Goal: Task Accomplishment & Management: Manage account settings

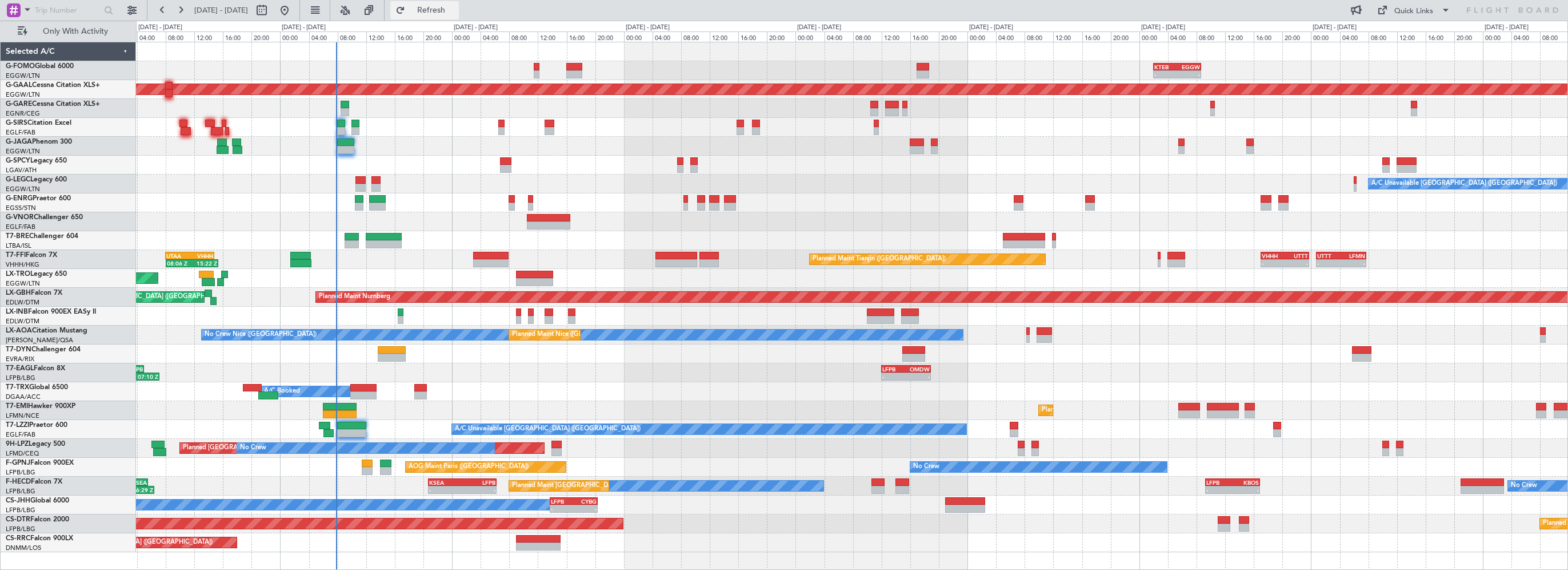
click at [459, 4] on button "Refresh" at bounding box center [425, 10] width 69 height 18
click at [658, 160] on div at bounding box center [852, 165] width 1432 height 19
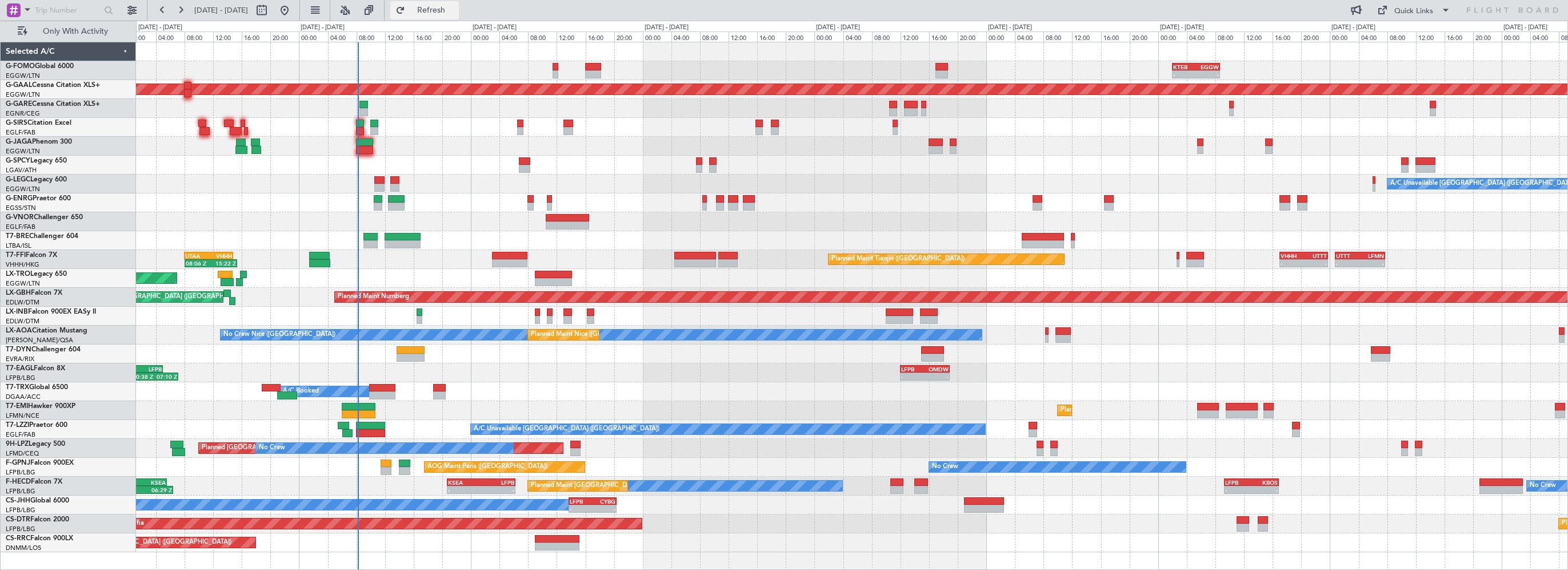
click at [448, 7] on span "Refresh" at bounding box center [431, 10] width 48 height 8
click at [431, 162] on div at bounding box center [852, 165] width 1432 height 19
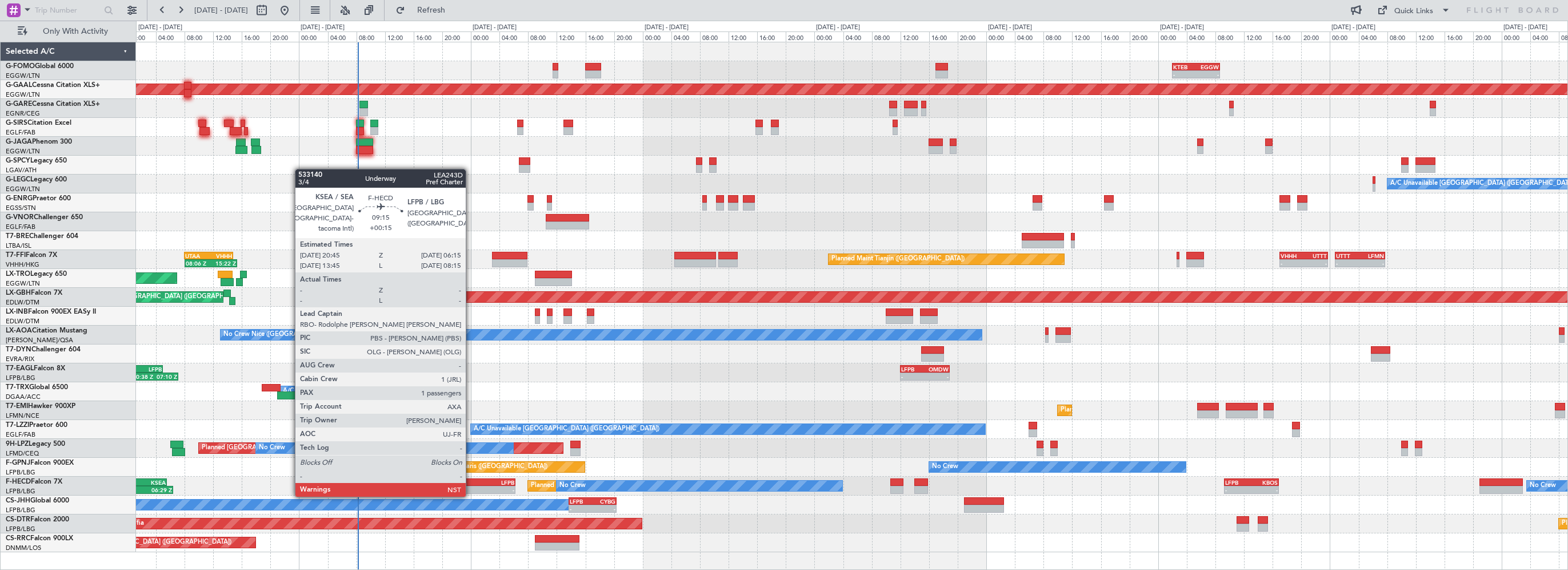
click at [471, 484] on div "KSEA" at bounding box center [465, 482] width 33 height 7
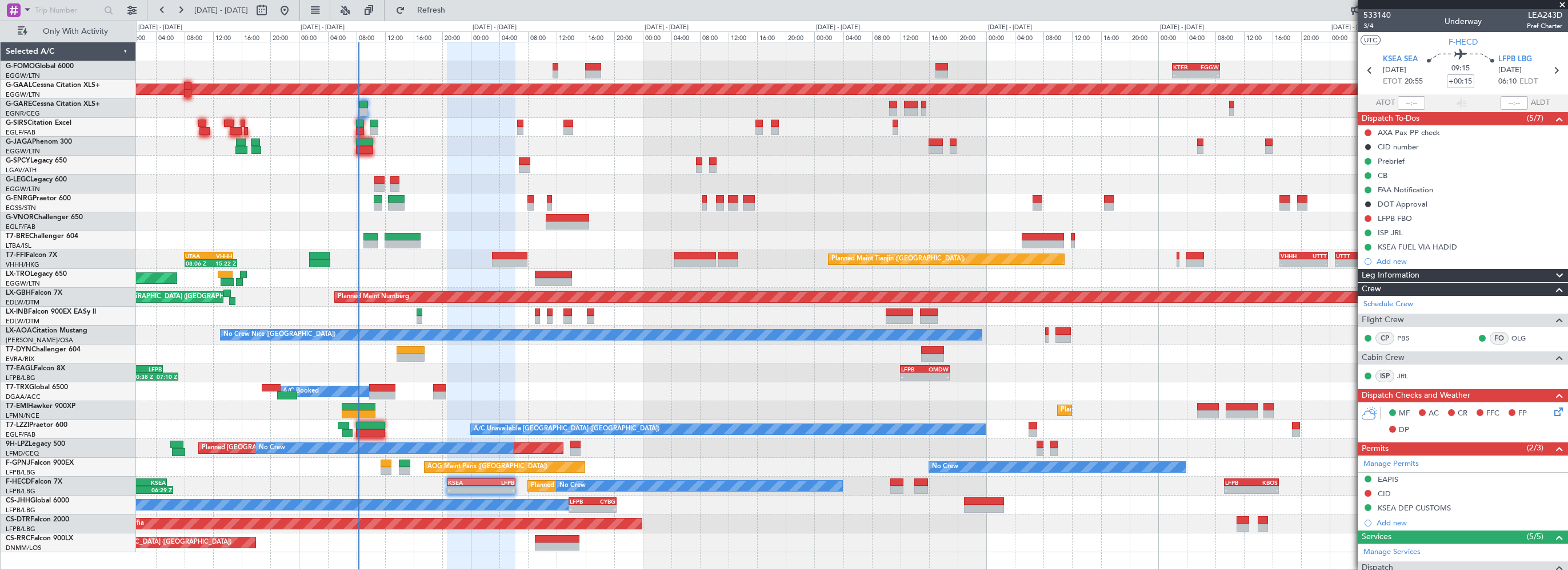
click at [446, 148] on div "- - KTEB 02:00 Z EGGW 08:40 Z Planned [GEOGRAPHIC_DATA] Owner A/C Unavailable […" at bounding box center [852, 297] width 1432 height 509
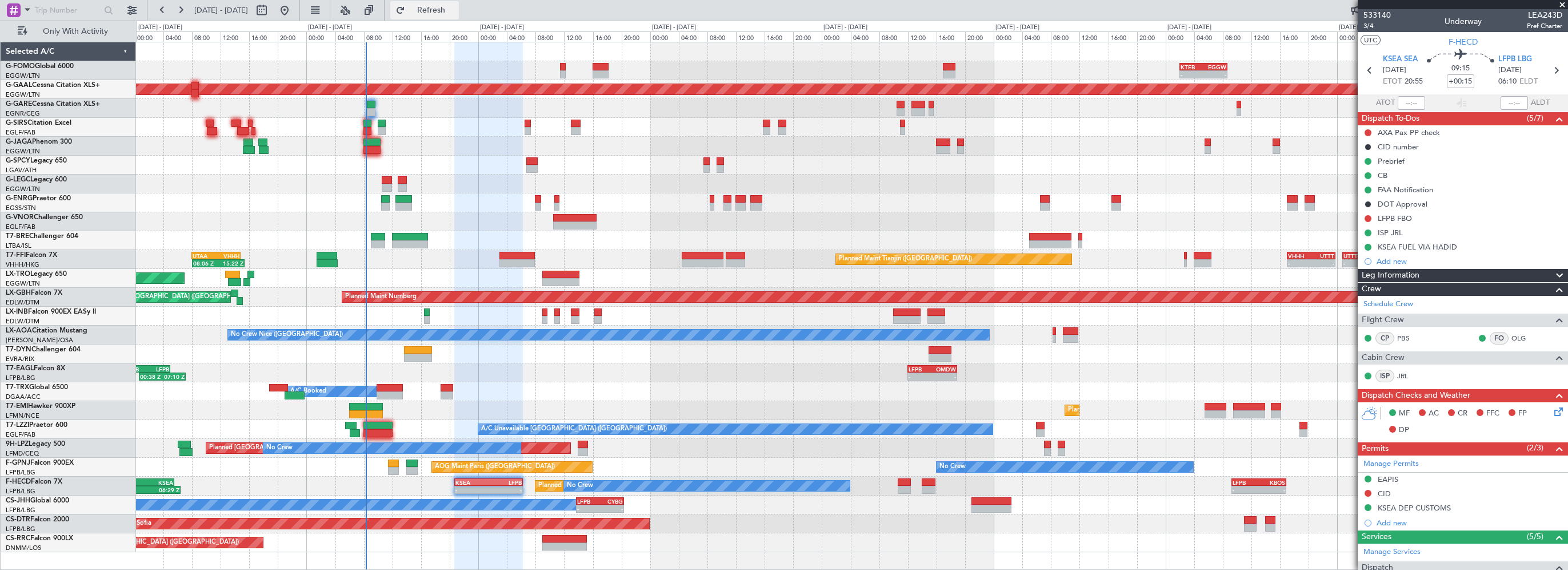
click at [456, 6] on span "Refresh" at bounding box center [431, 10] width 48 height 8
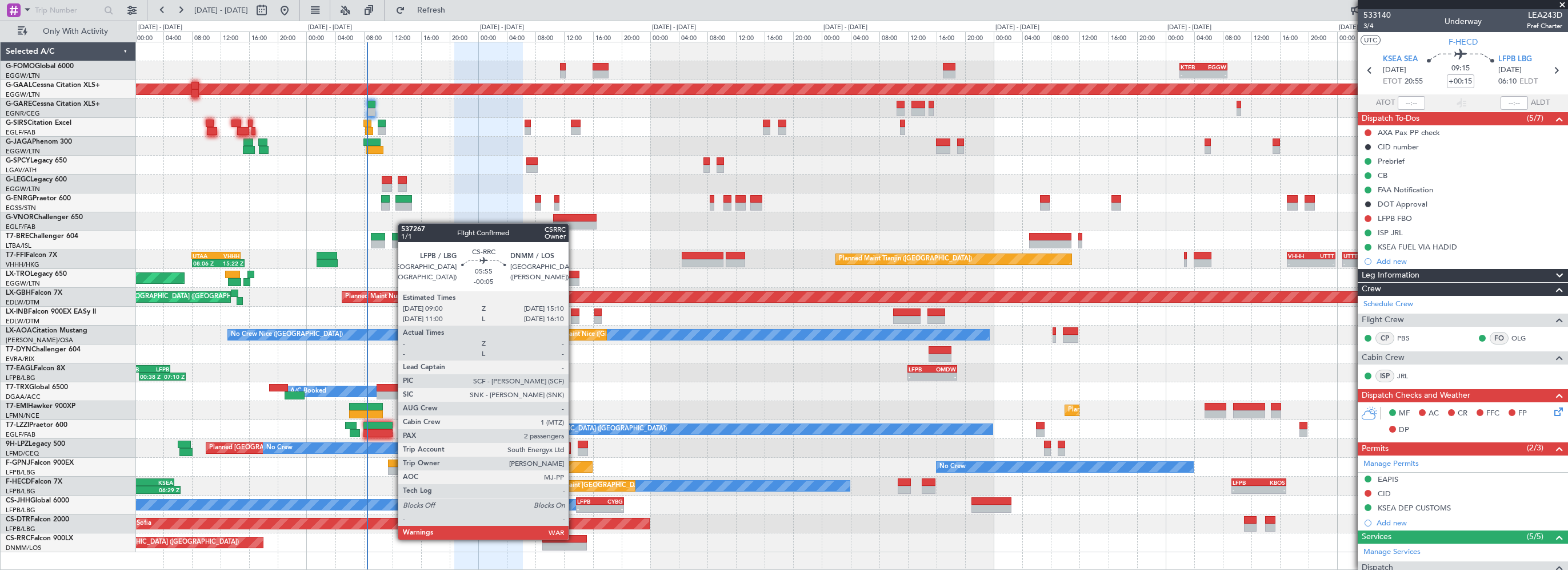
click at [574, 539] on div at bounding box center [565, 539] width 45 height 8
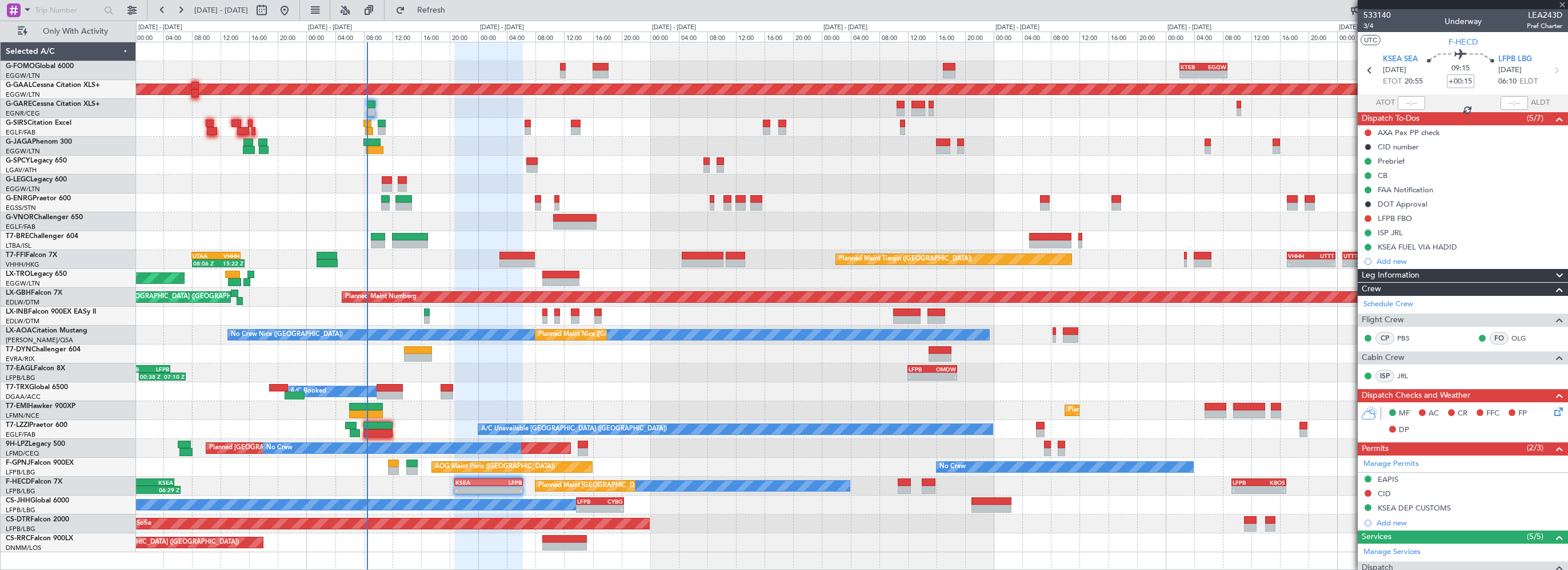
type input "-00:05"
type input "2"
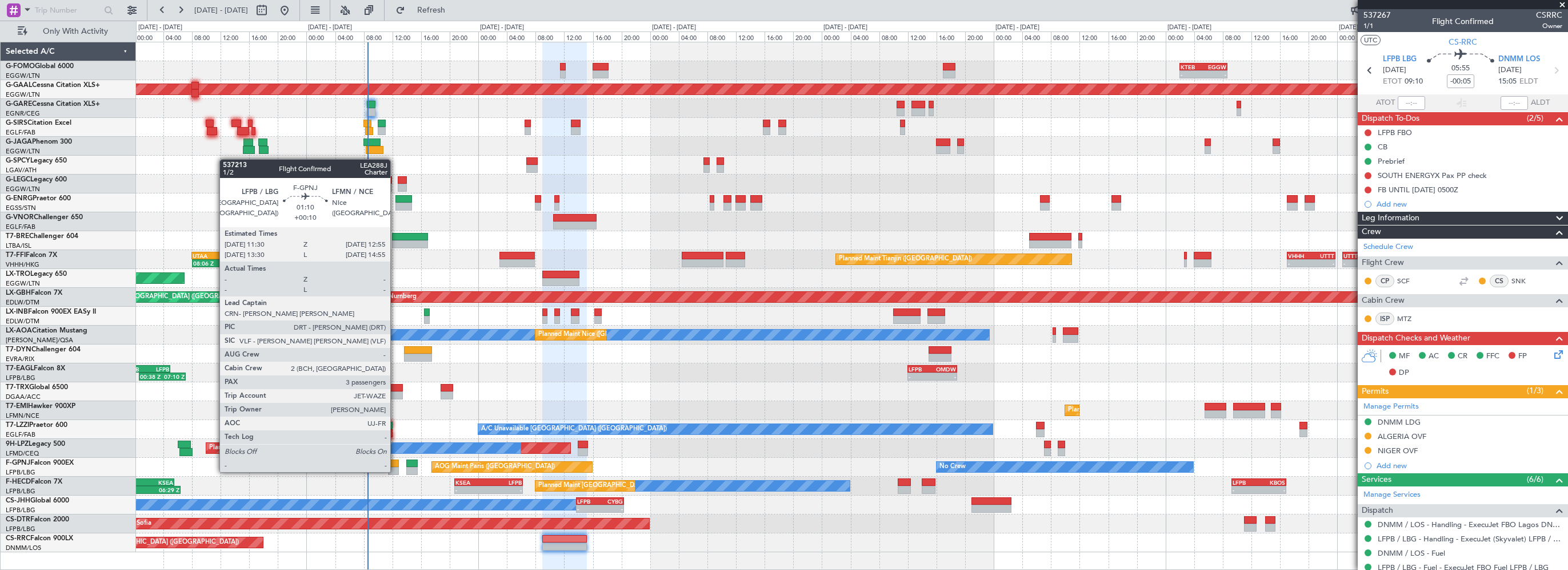
click at [395, 461] on div at bounding box center [394, 463] width 10 height 8
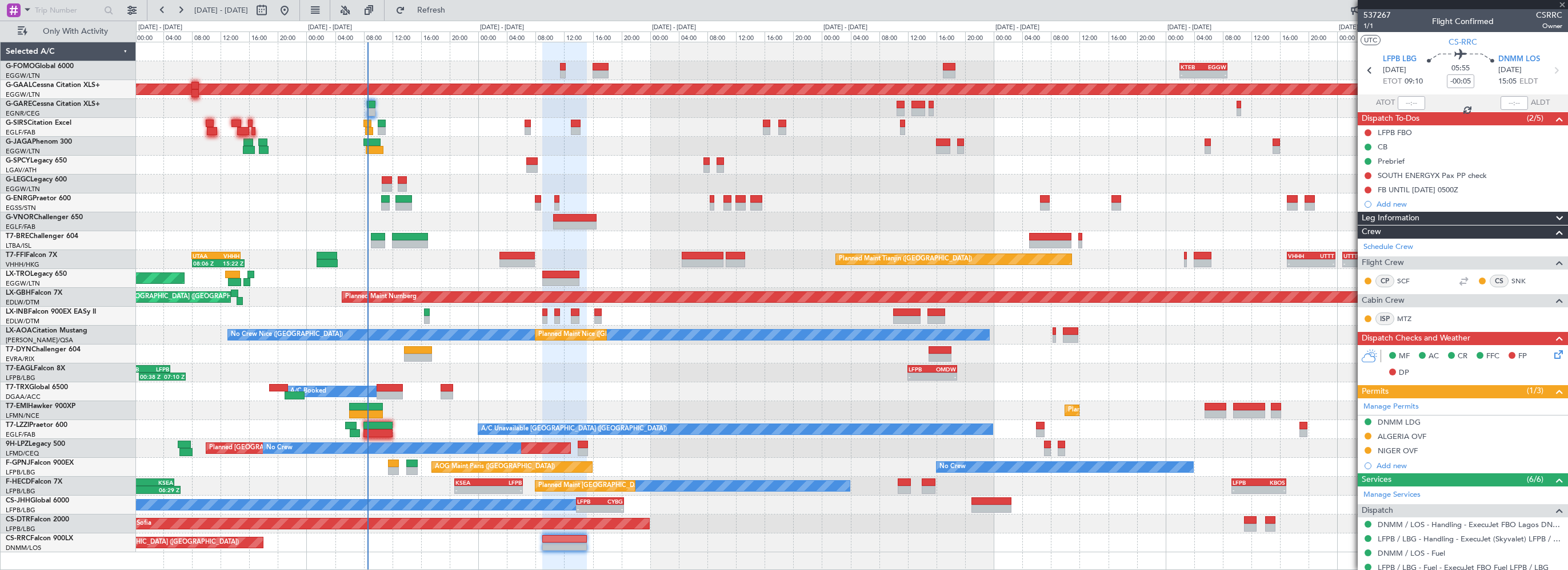
type input "+00:10"
type input "3"
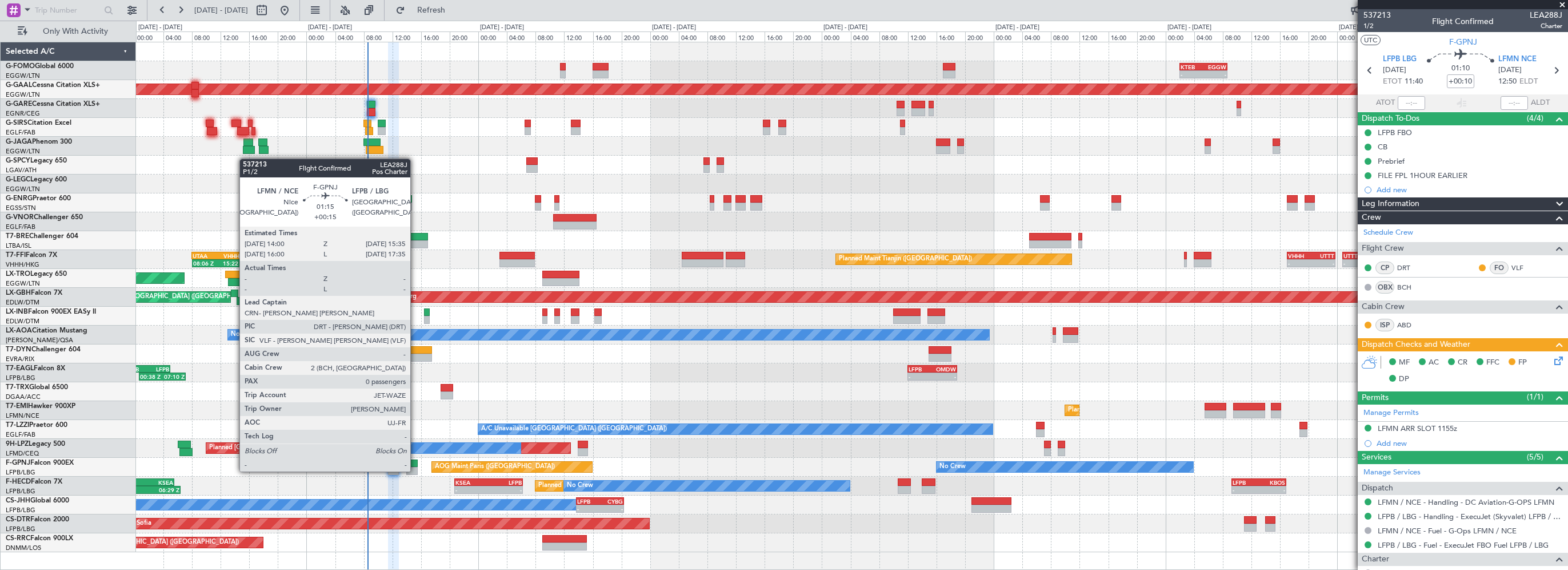
click at [415, 460] on div at bounding box center [412, 463] width 11 height 8
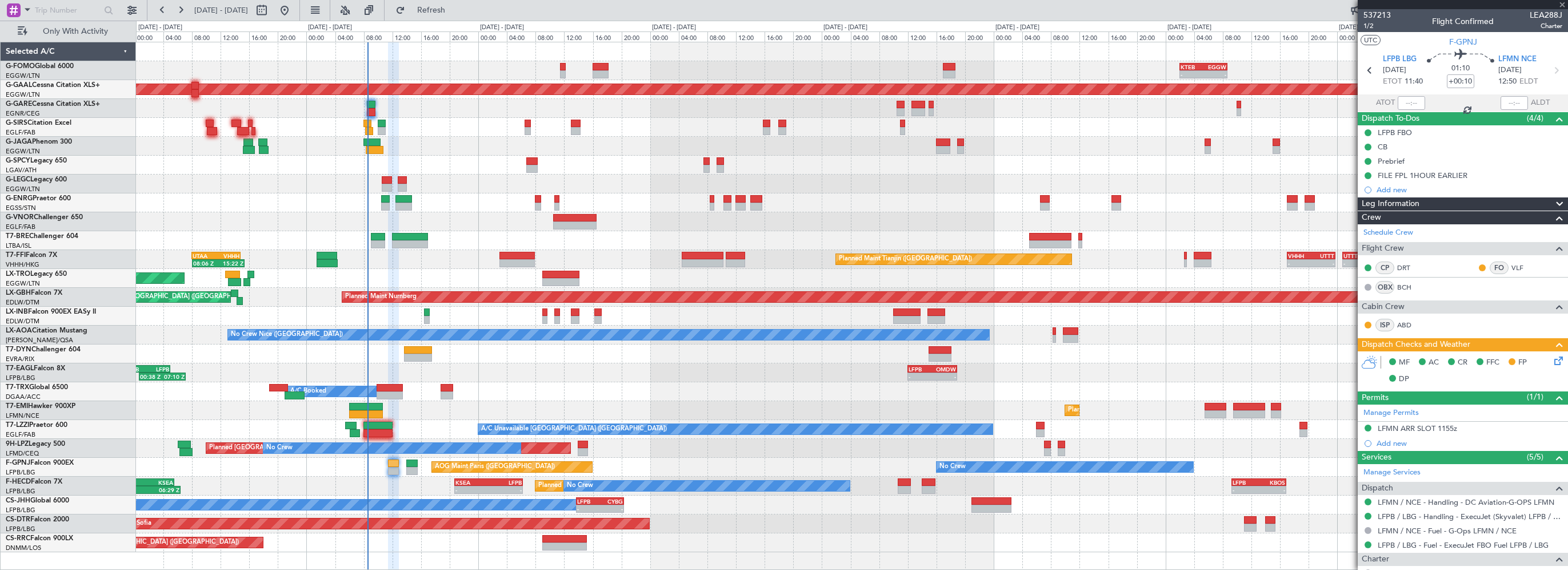
type input "+00:15"
type input "0"
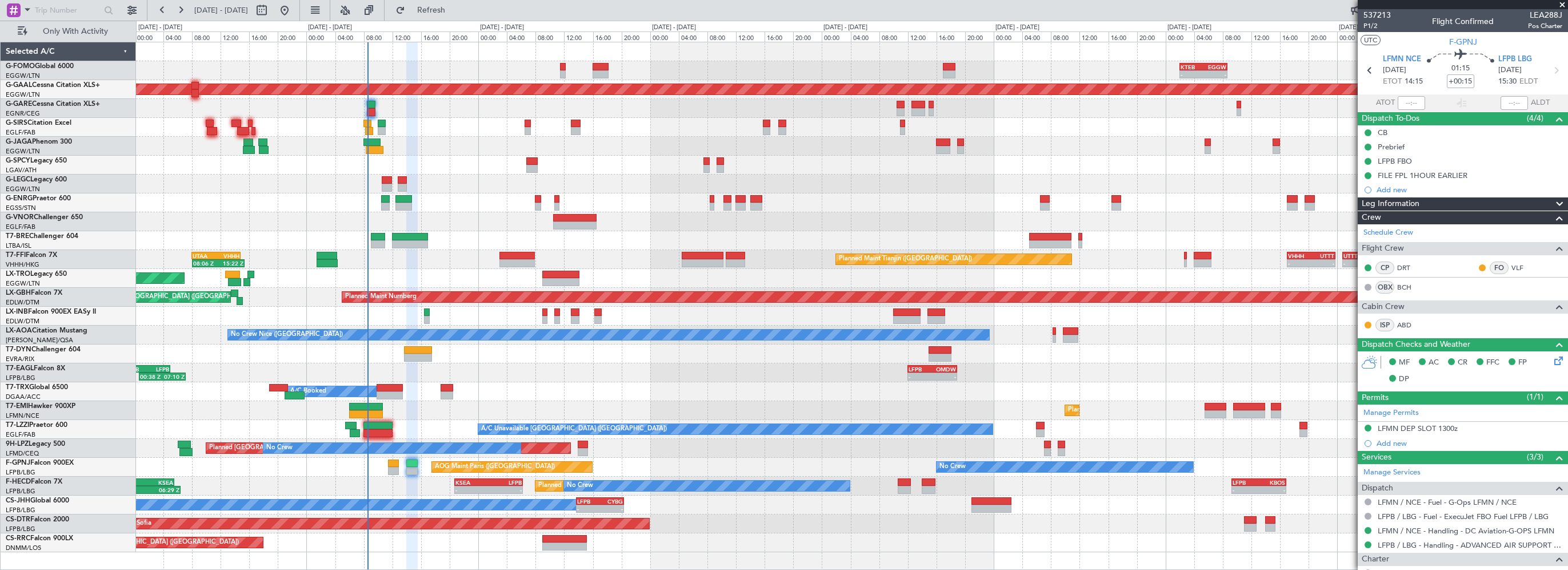
click at [1436, 201] on div "Leg Information" at bounding box center [1462, 204] width 210 height 13
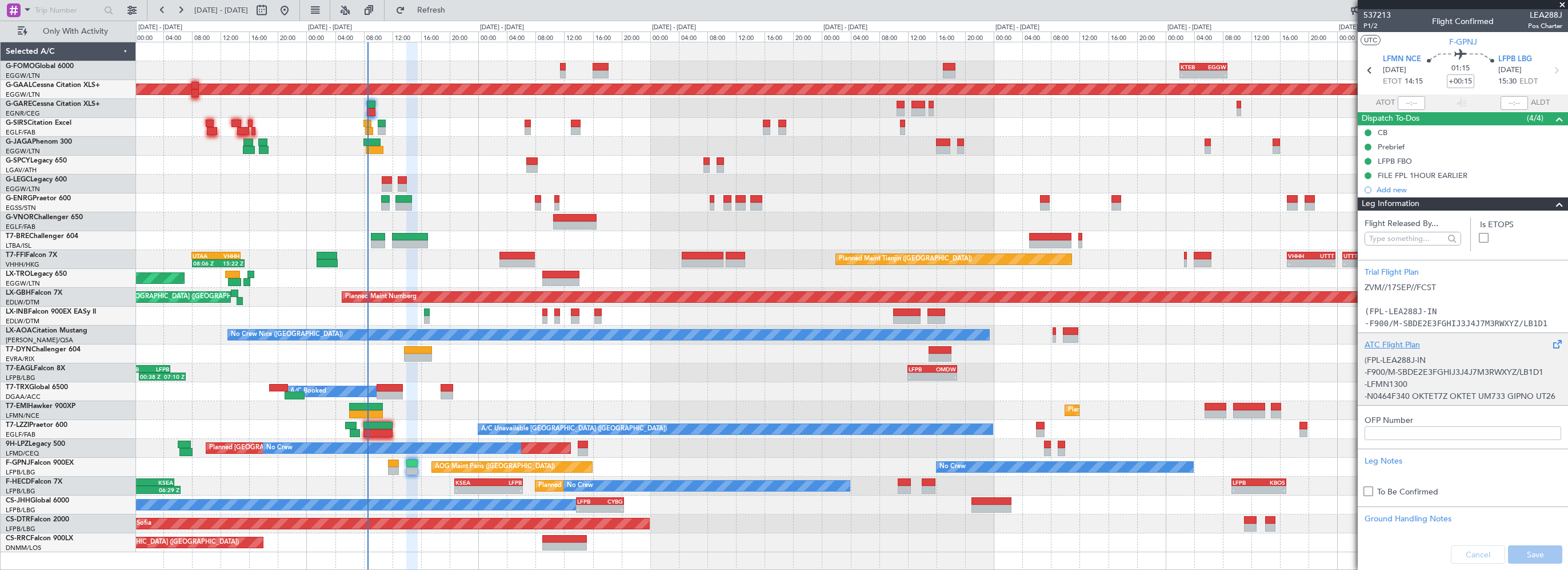
click at [1397, 345] on div "ATC Flight Plan" at bounding box center [1463, 345] width 197 height 12
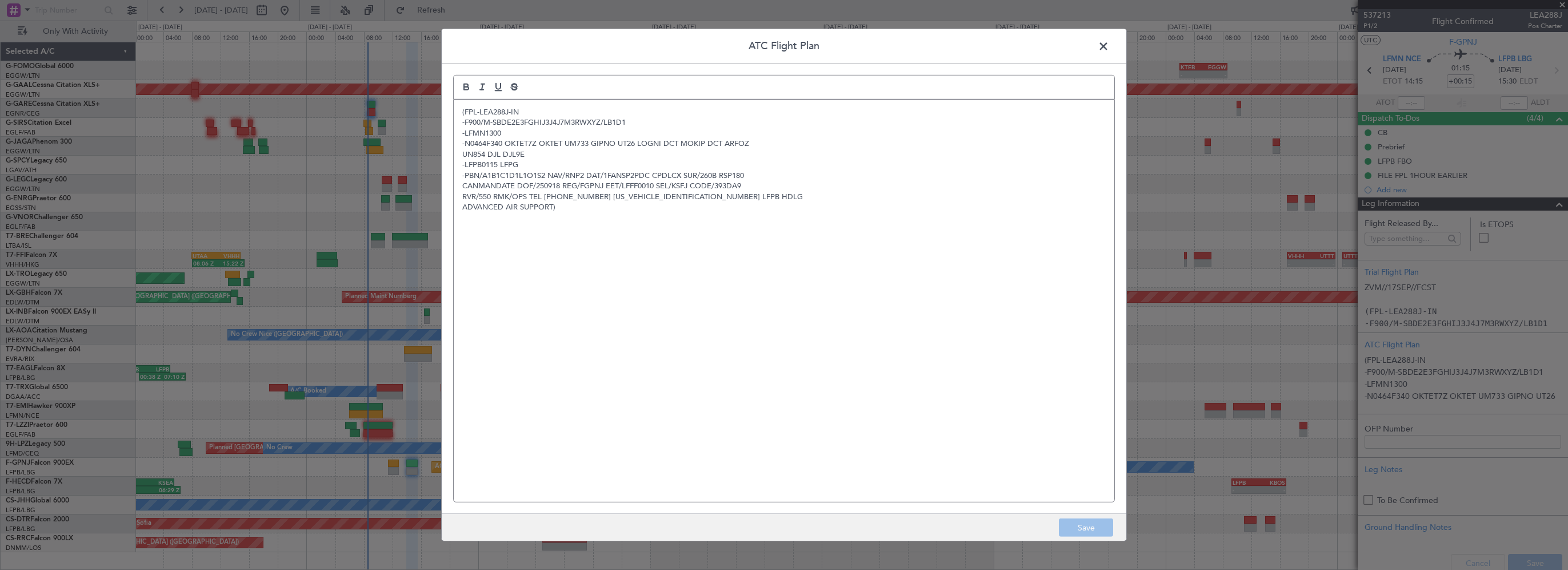
click at [1114, 50] on header "ATC Flight Plan" at bounding box center [784, 46] width 685 height 34
click at [1109, 48] on span at bounding box center [1109, 49] width 0 height 23
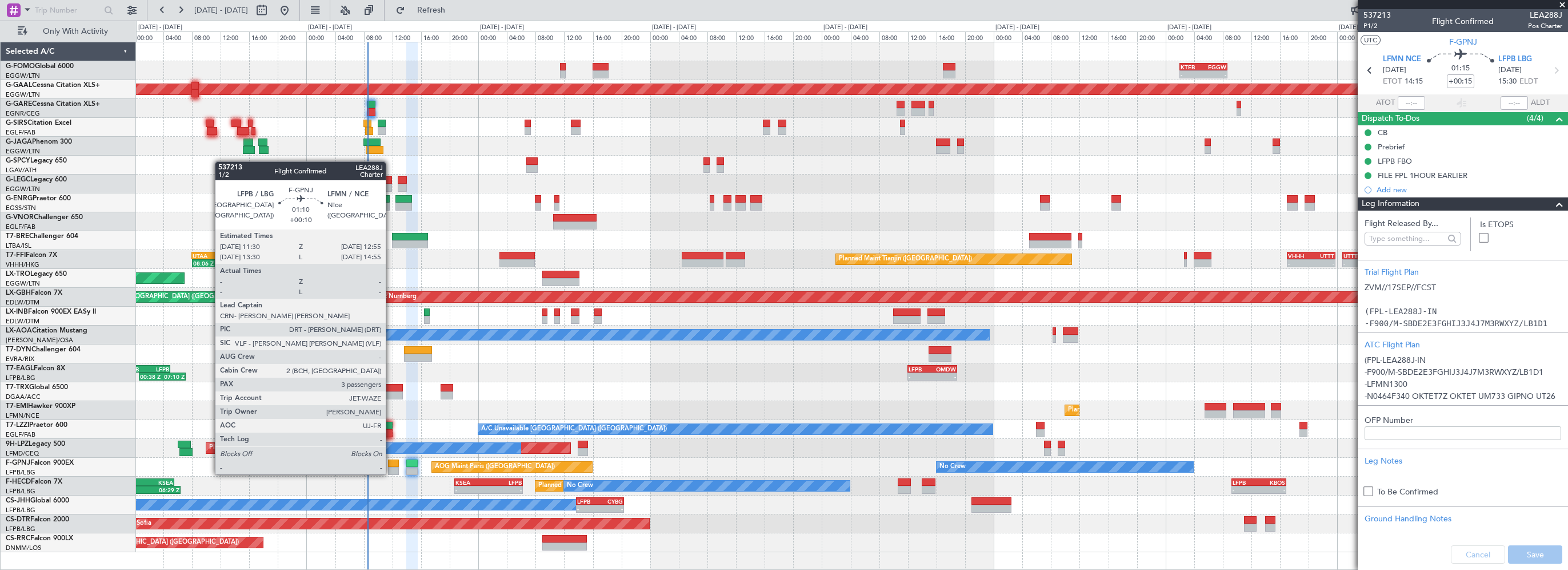
click at [391, 463] on div at bounding box center [394, 463] width 10 height 8
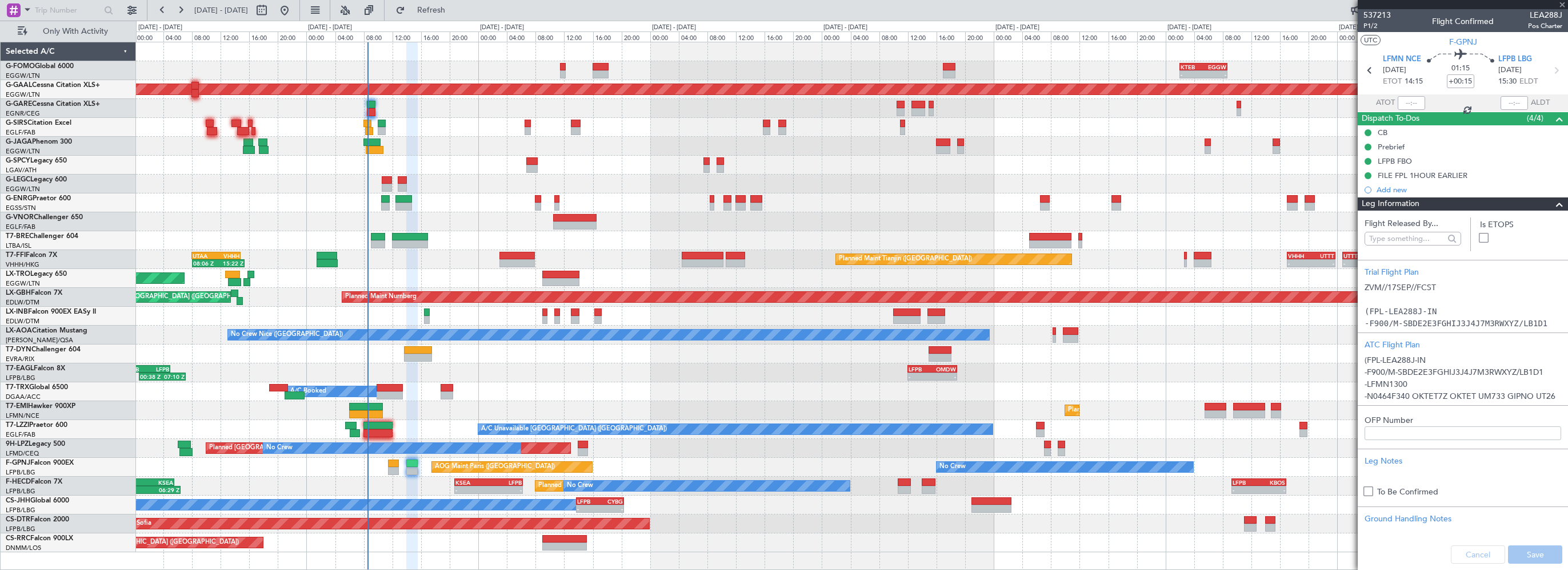
type input "+00:10"
type input "3"
click at [1544, 201] on div at bounding box center [1555, 204] width 23 height 13
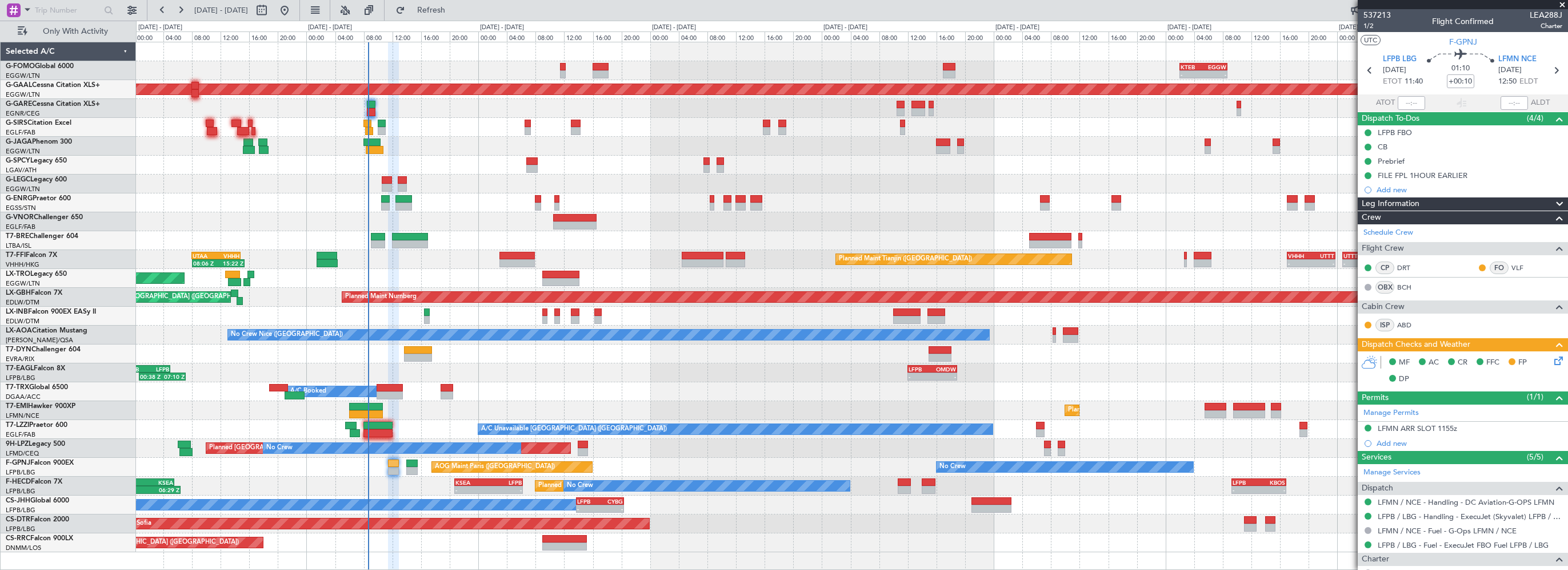
click at [1390, 163] on mat-tooltip-component "LFPB FBO" at bounding box center [1395, 152] width 49 height 30
click at [1394, 159] on mat-tooltip-component "LFPB FBO" at bounding box center [1395, 152] width 49 height 30
click at [1382, 163] on div "Prebrief" at bounding box center [1391, 160] width 27 height 10
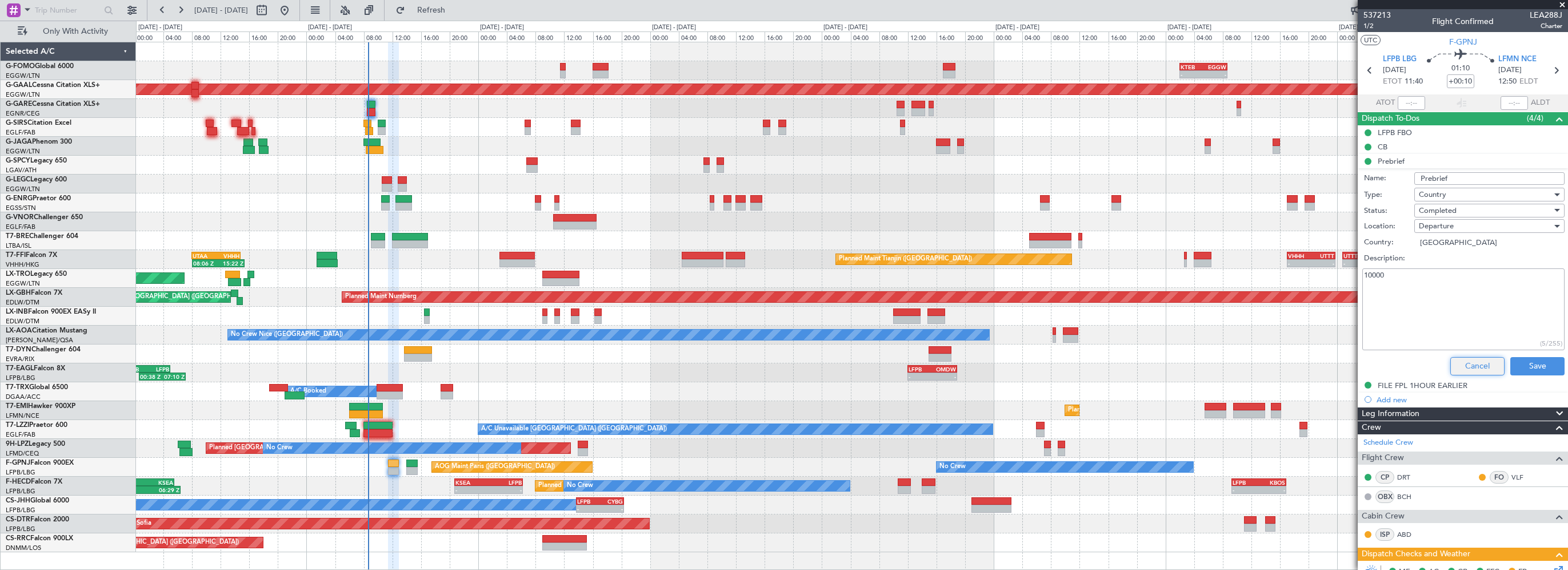
click at [1471, 366] on button "Cancel" at bounding box center [1477, 366] width 55 height 18
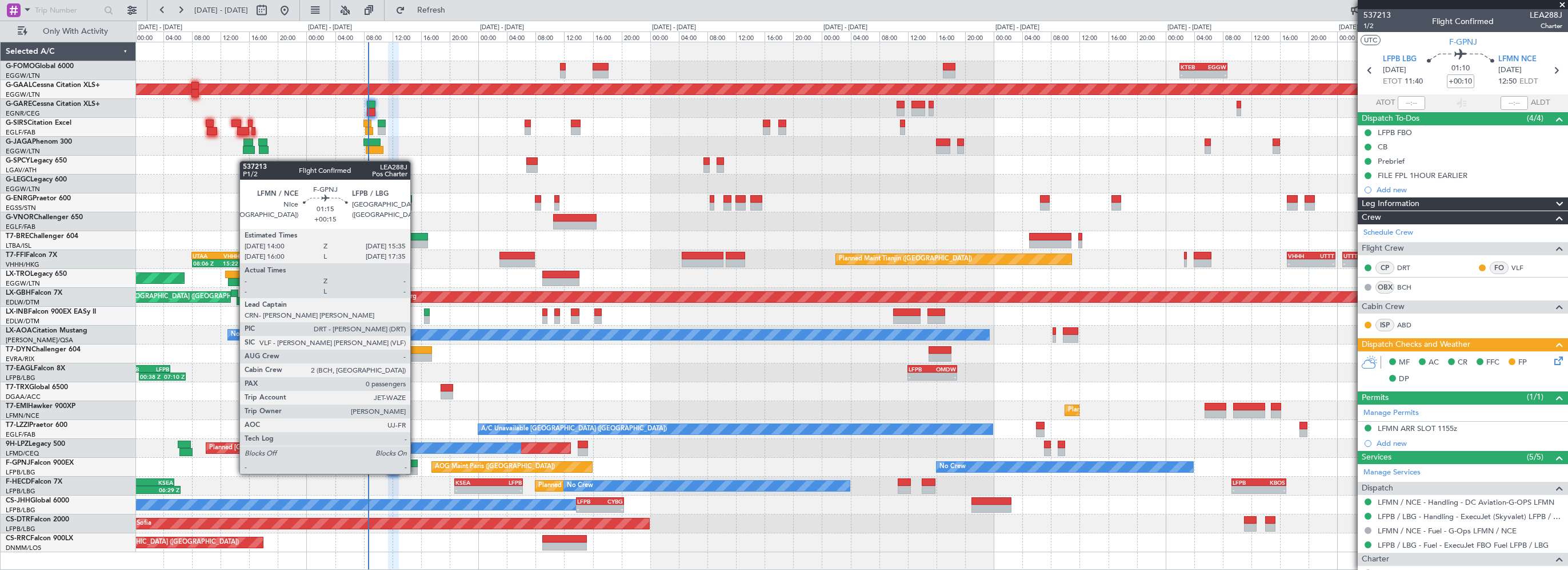
click at [415, 462] on div at bounding box center [412, 463] width 11 height 8
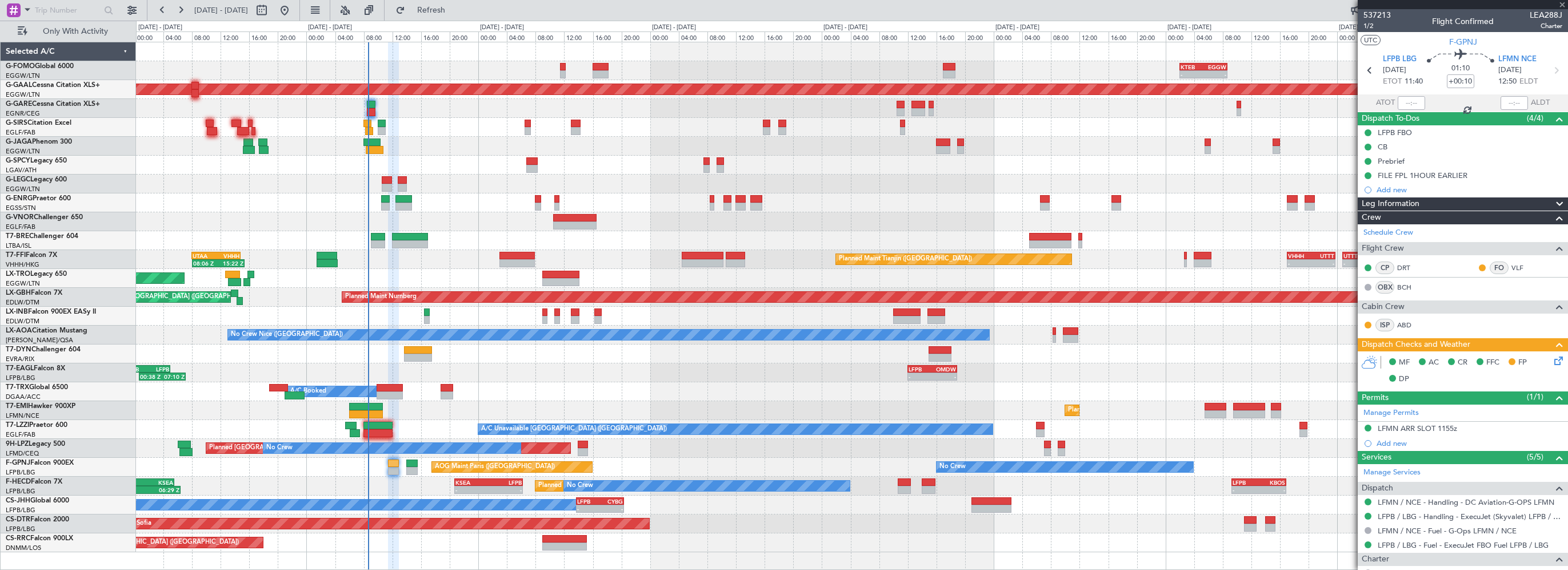
type input "+00:15"
type input "0"
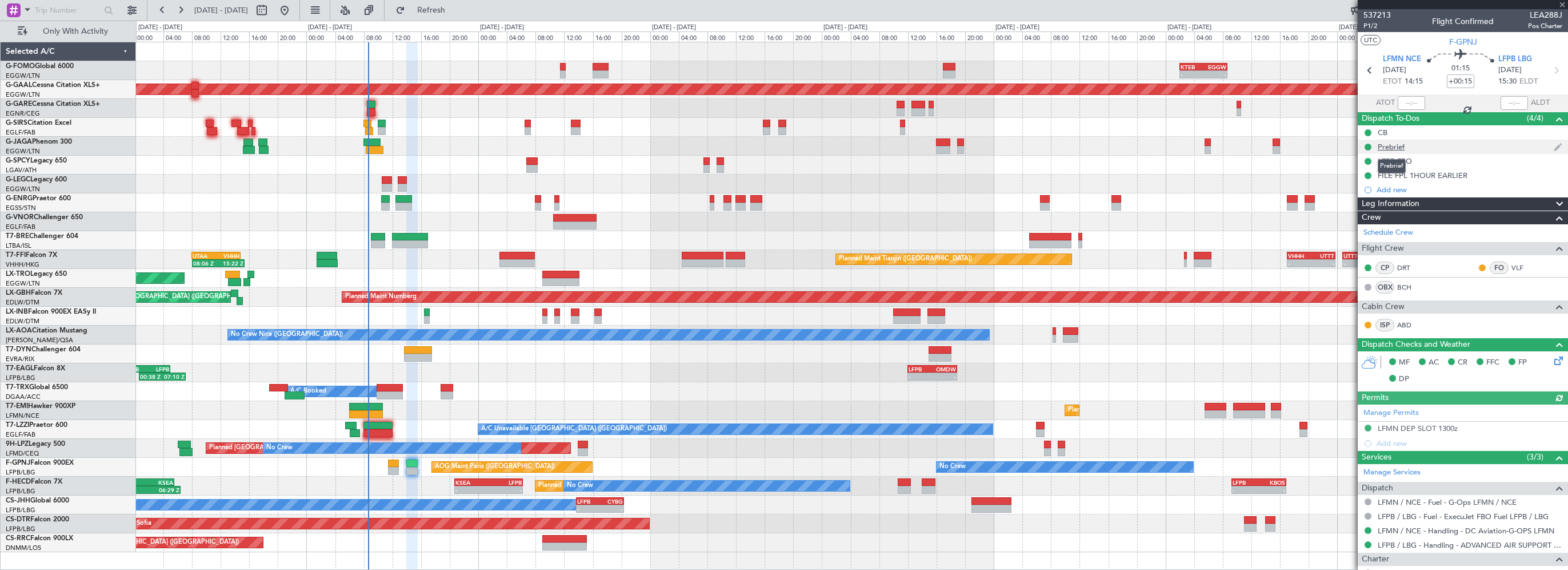
click at [1396, 146] on div "Prebrief" at bounding box center [1391, 146] width 27 height 10
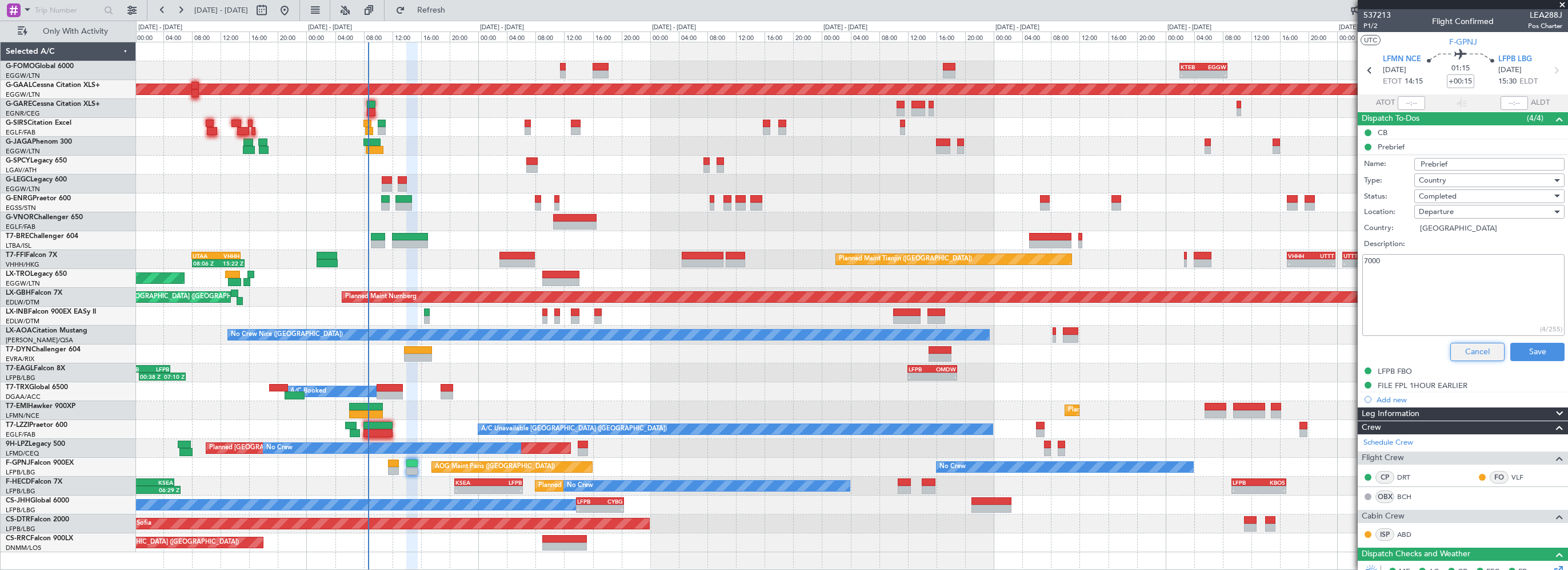
click at [1463, 352] on button "Cancel" at bounding box center [1477, 351] width 55 height 18
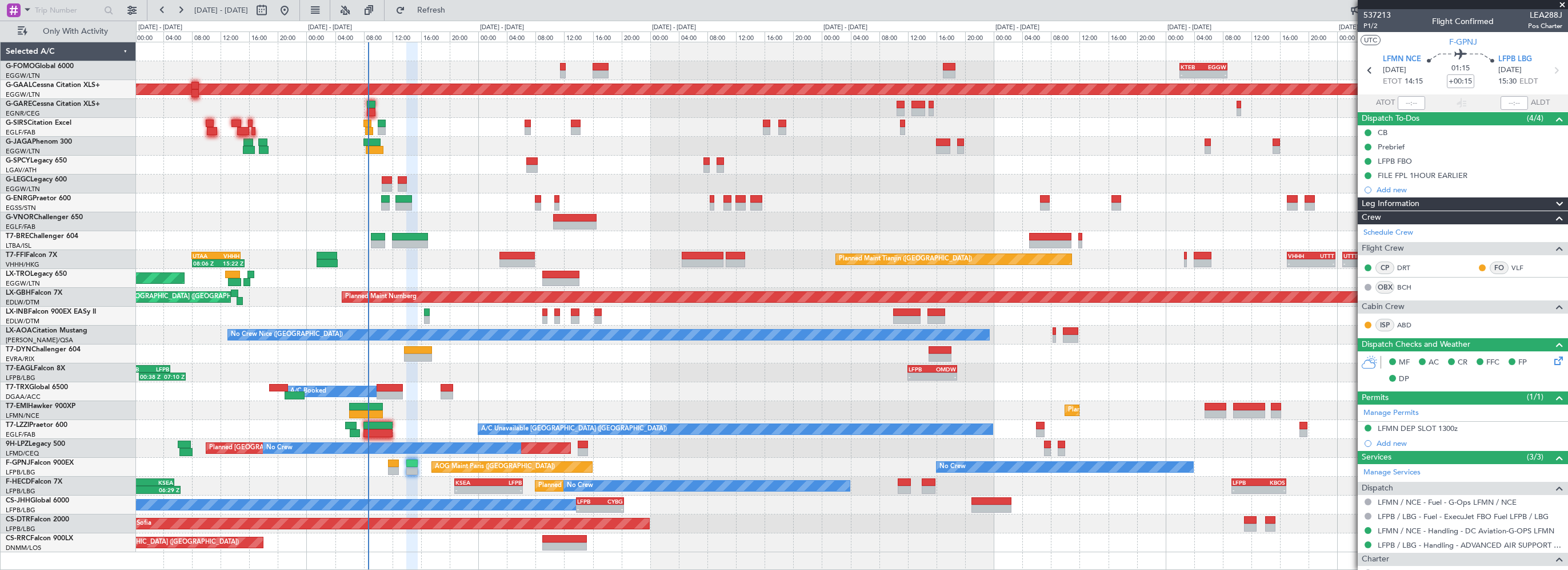
scroll to position [69, 0]
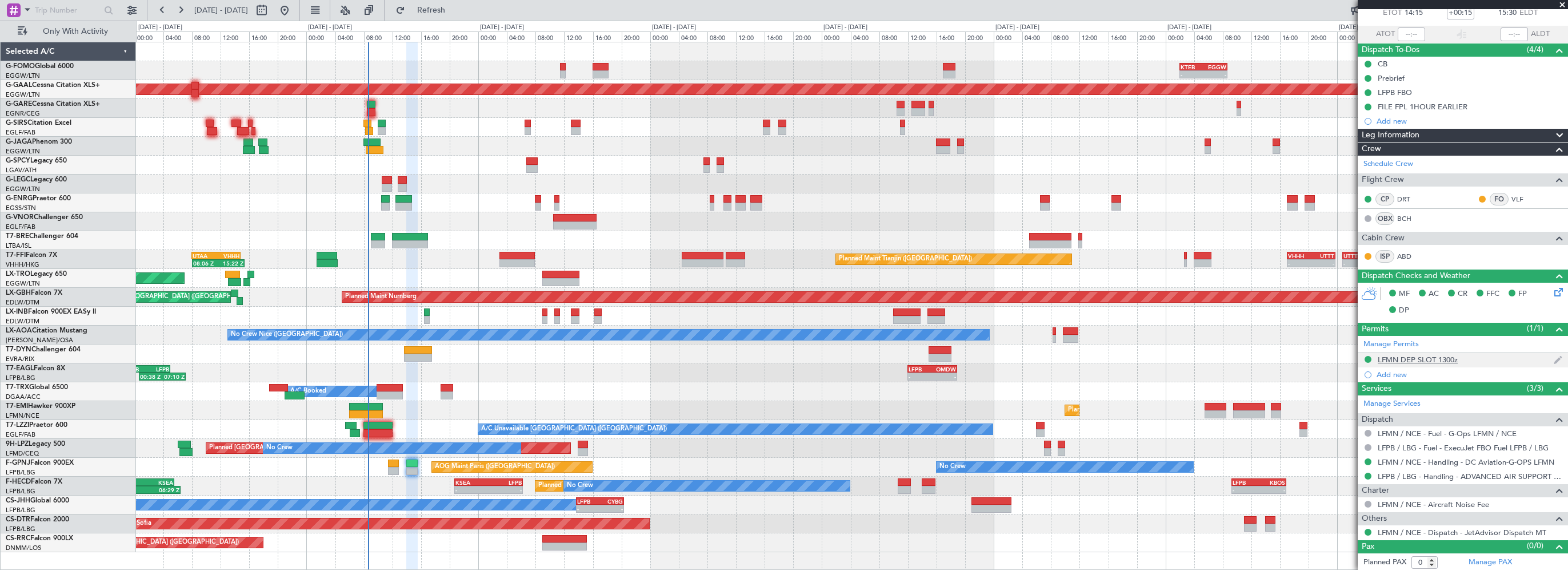
click at [1436, 360] on div "LFMN DEP SLOT 1300z" at bounding box center [1418, 359] width 80 height 10
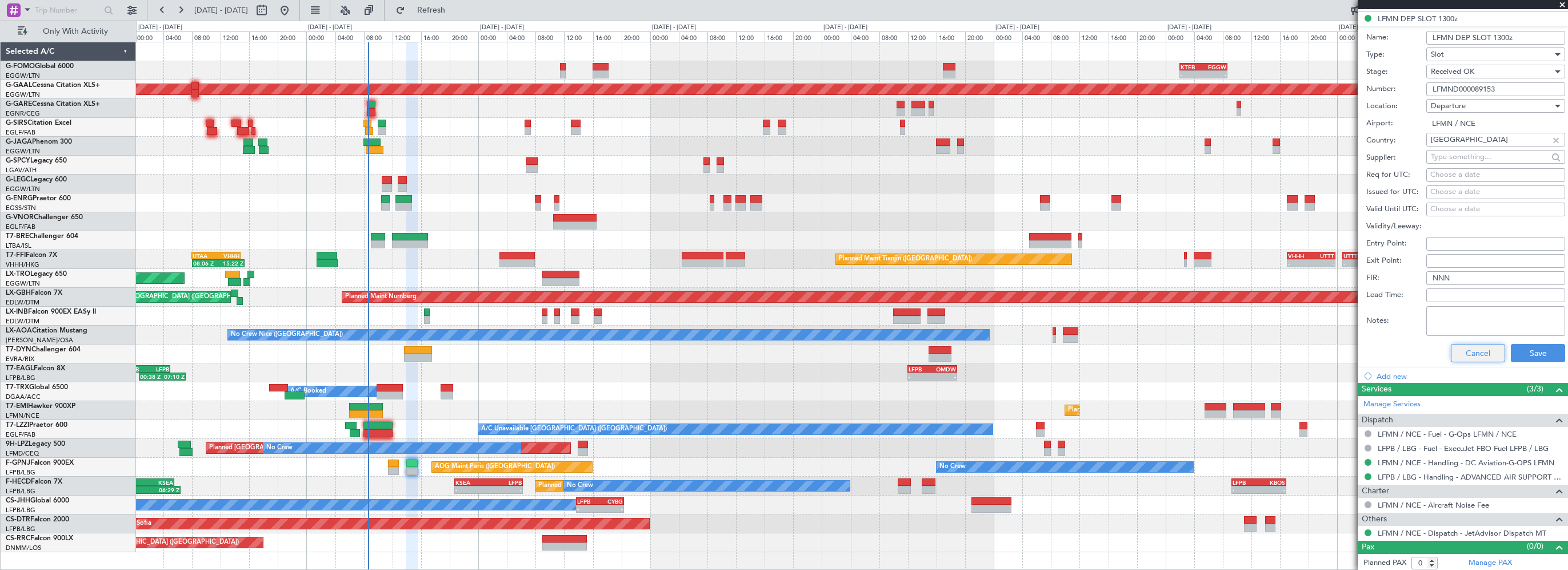
click at [1470, 351] on button "Cancel" at bounding box center [1478, 353] width 55 height 18
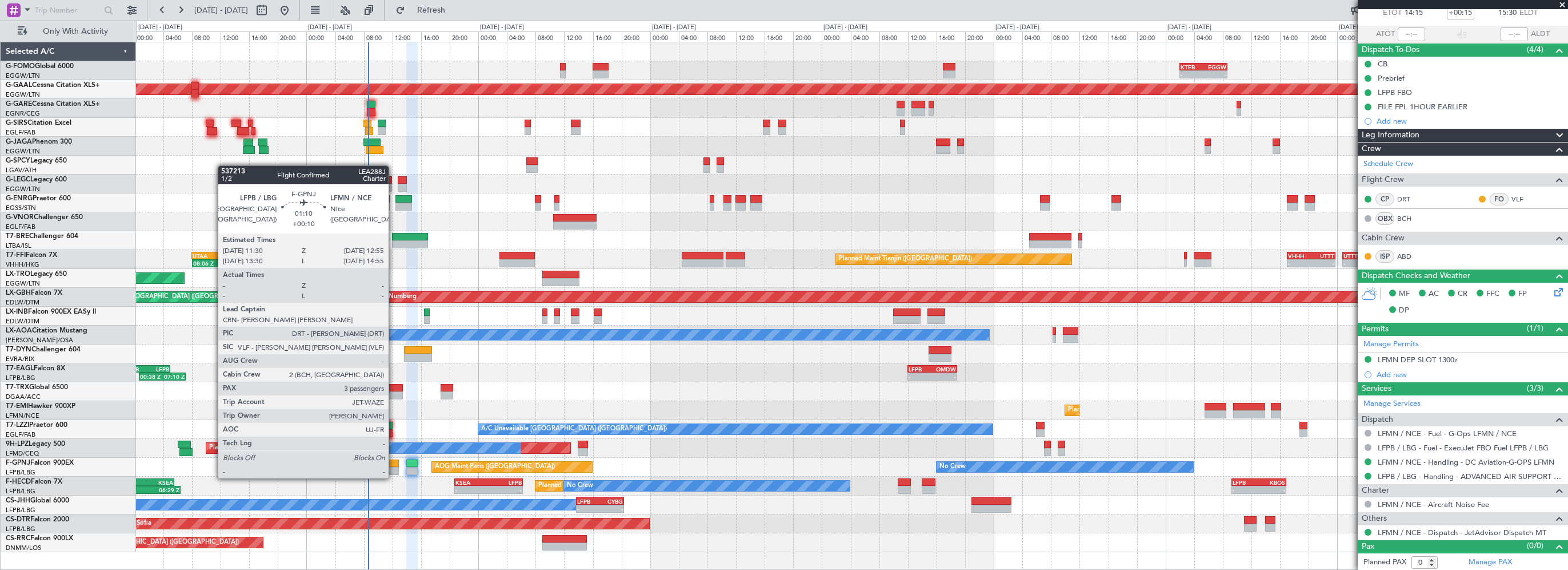
click at [394, 467] on div at bounding box center [394, 470] width 10 height 8
type input "+00:10"
type input "3"
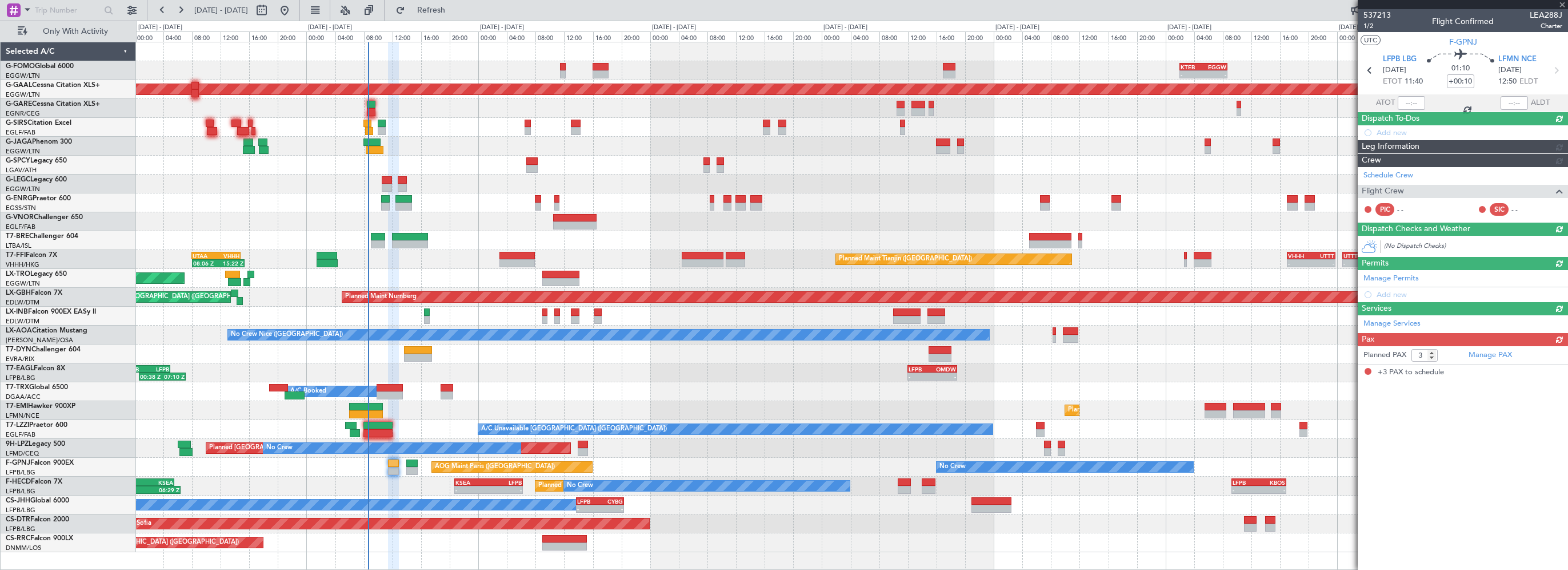
scroll to position [0, 0]
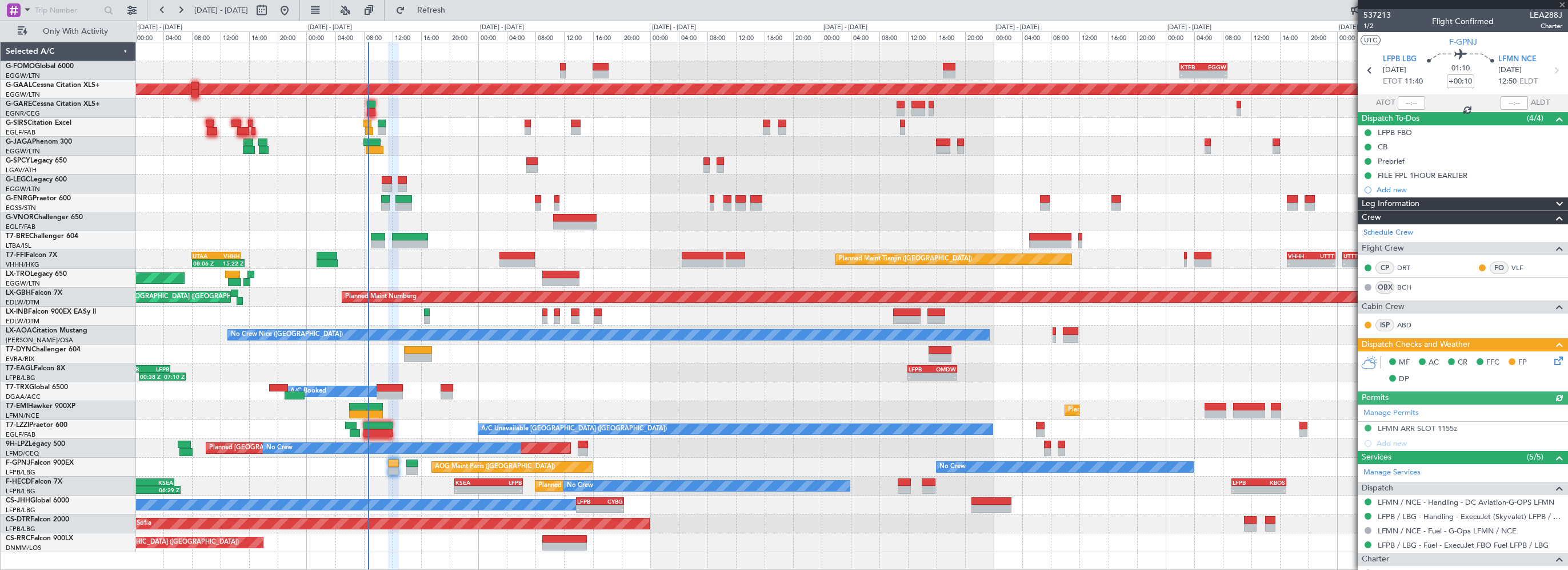
click at [1392, 206] on span "Leg Information" at bounding box center [1391, 204] width 58 height 13
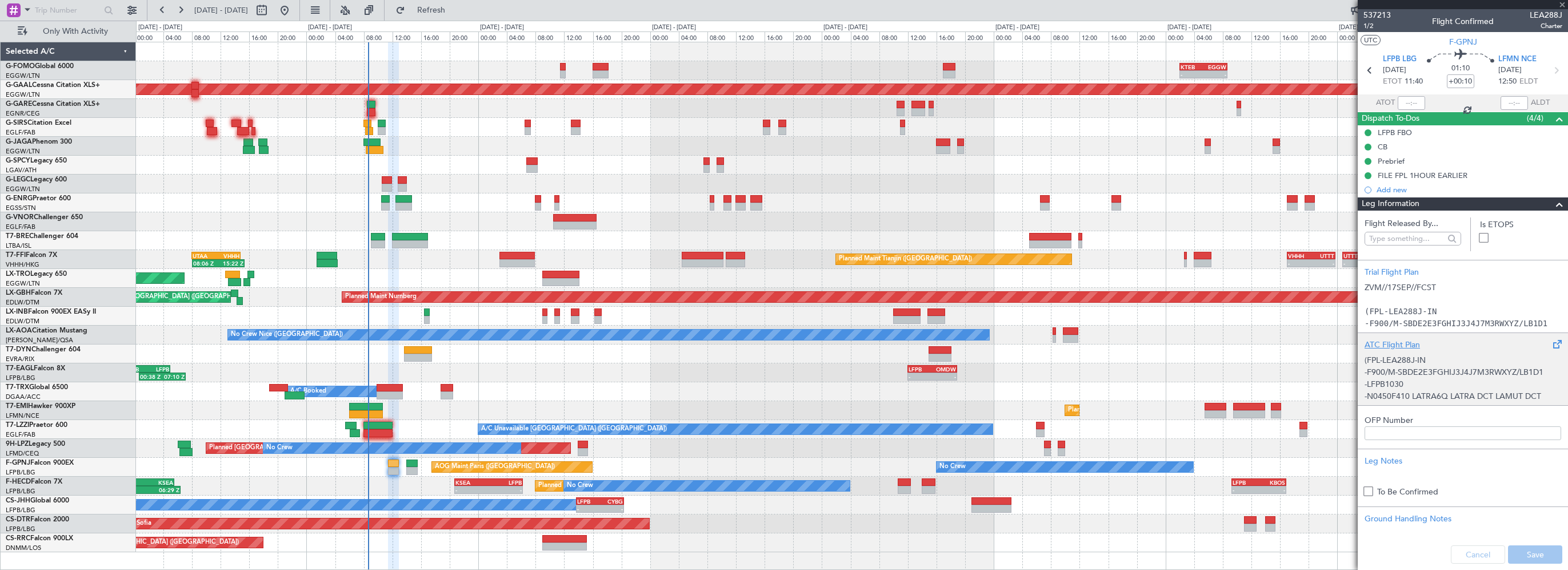
click at [1388, 342] on div "ATC Flight Plan" at bounding box center [1463, 345] width 197 height 12
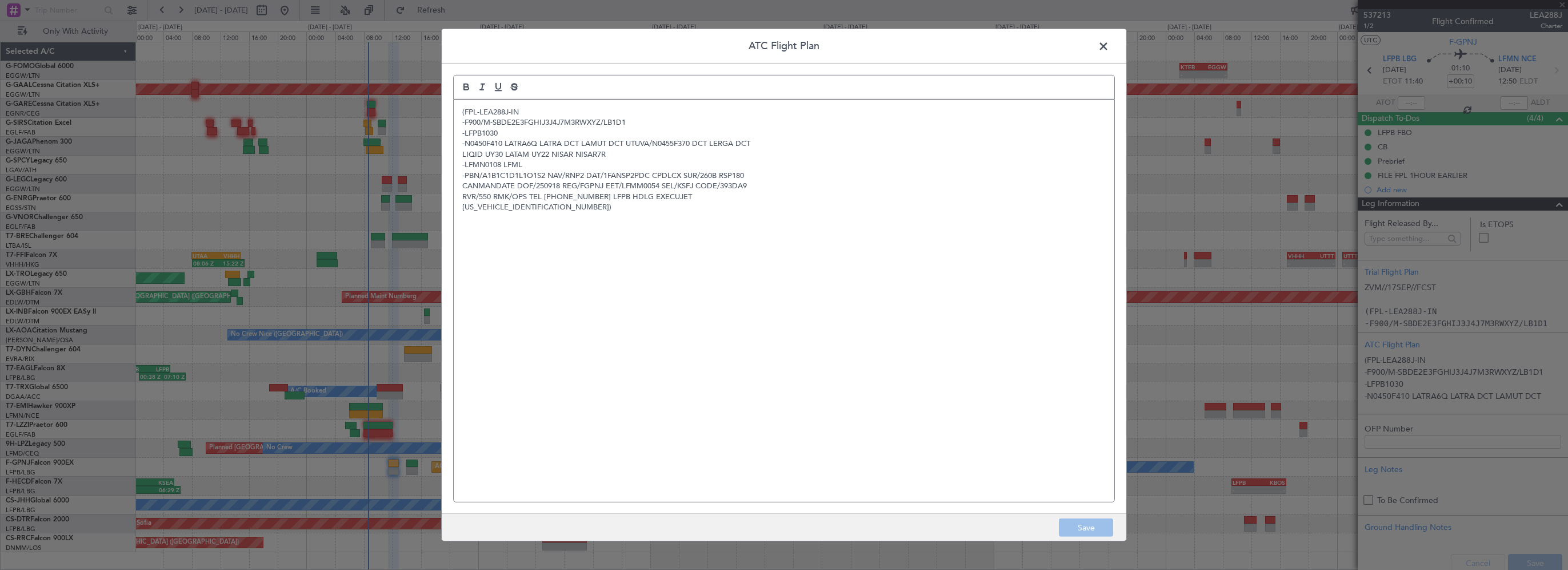
drag, startPoint x: 600, startPoint y: 277, endPoint x: 597, endPoint y: 269, distance: 8.5
click at [600, 276] on div "(FPL-LEA288J-IN -F900/M-SBDE2E3FGHIJ3J4J7M3RWXYZ/LB1D1 -LFPB1030 -N0450F410 LAT…" at bounding box center [784, 301] width 661 height 401
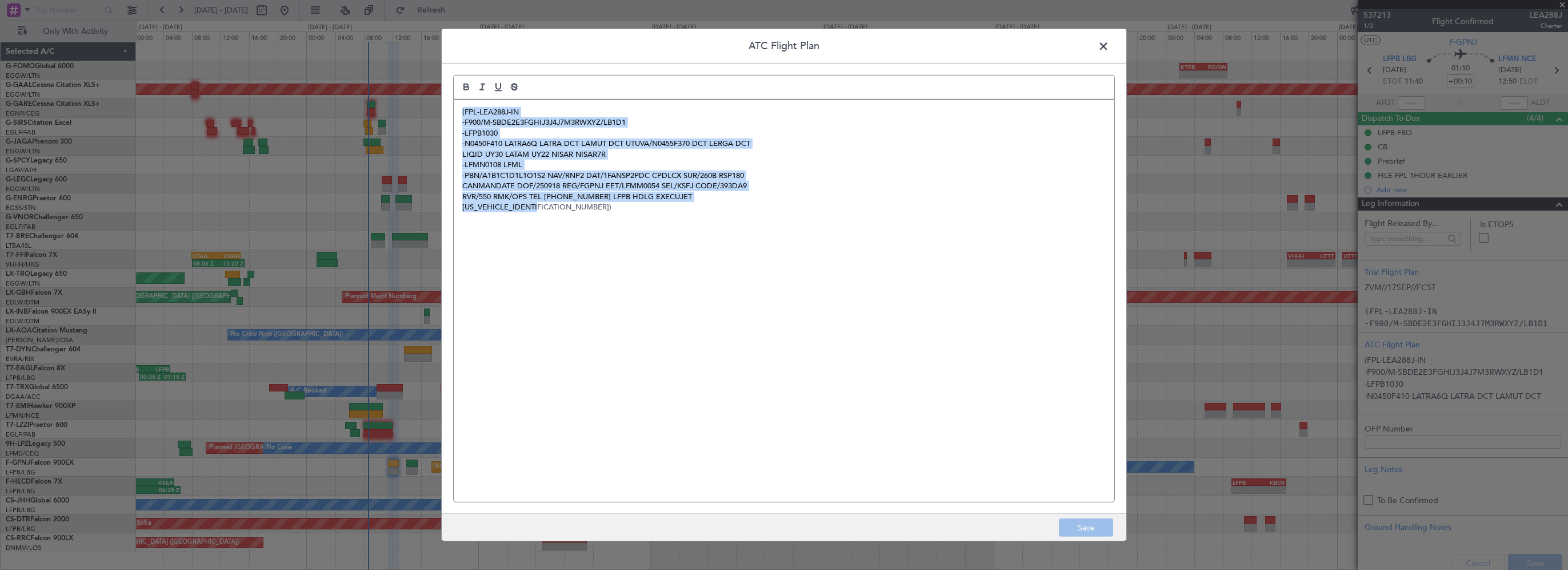
drag, startPoint x: 576, startPoint y: 213, endPoint x: 436, endPoint y: 87, distance: 188.4
click at [436, 87] on div "ATC Flight Plan (FPL-LEA288J-IN -F900/M-SBDE2E3FGHIJ3J4J7M3RWXYZ/LB1D1 -LFPB103…" at bounding box center [784, 285] width 1568 height 570
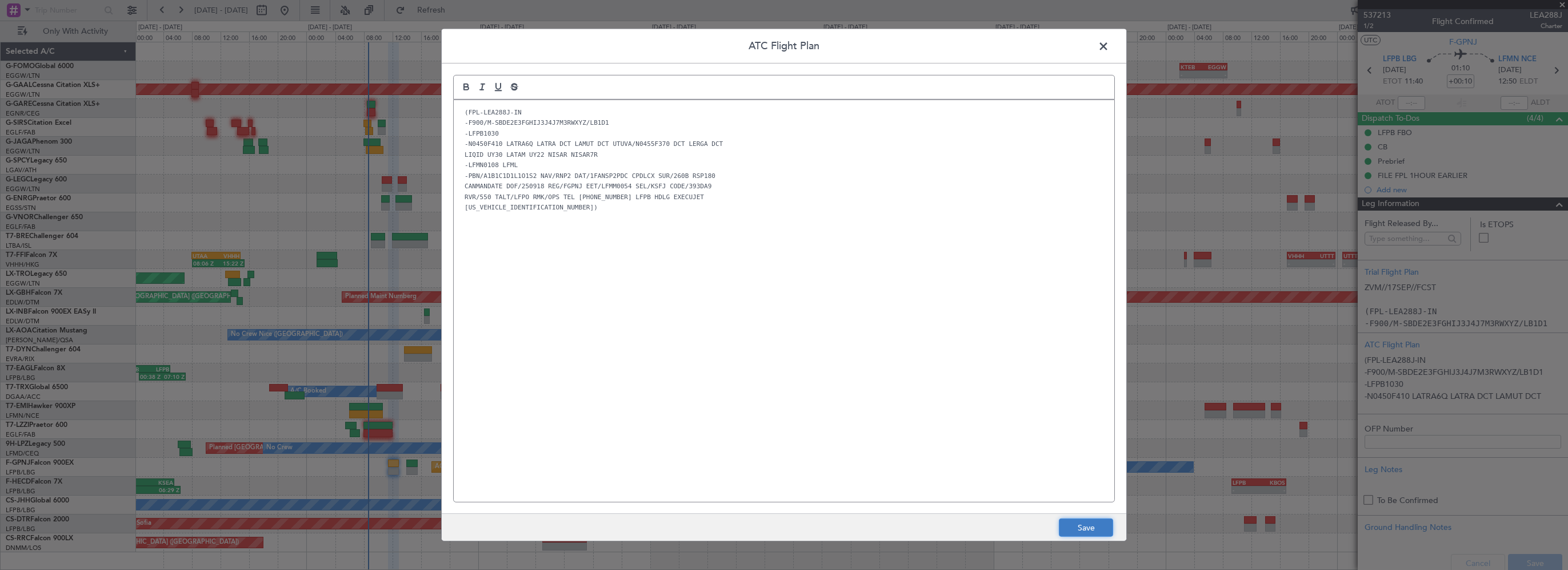
click at [1081, 527] on button "Save" at bounding box center [1086, 527] width 55 height 18
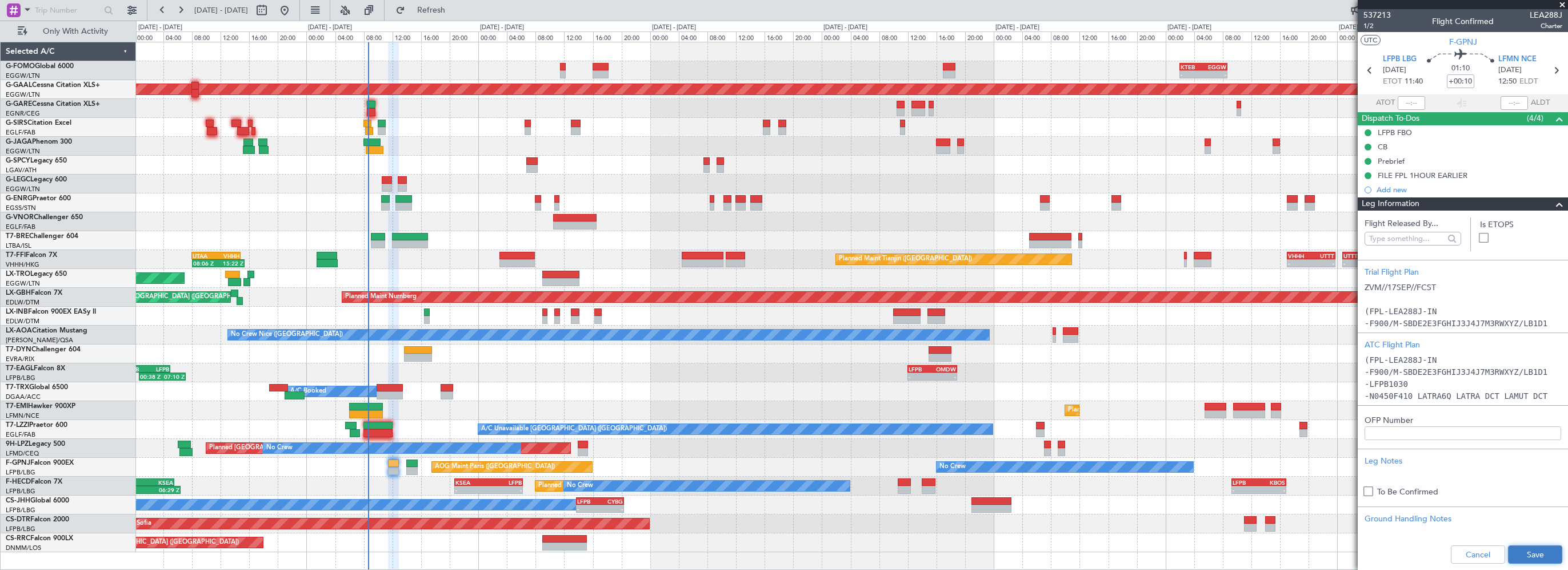
click at [1521, 551] on button "Save" at bounding box center [1535, 554] width 55 height 18
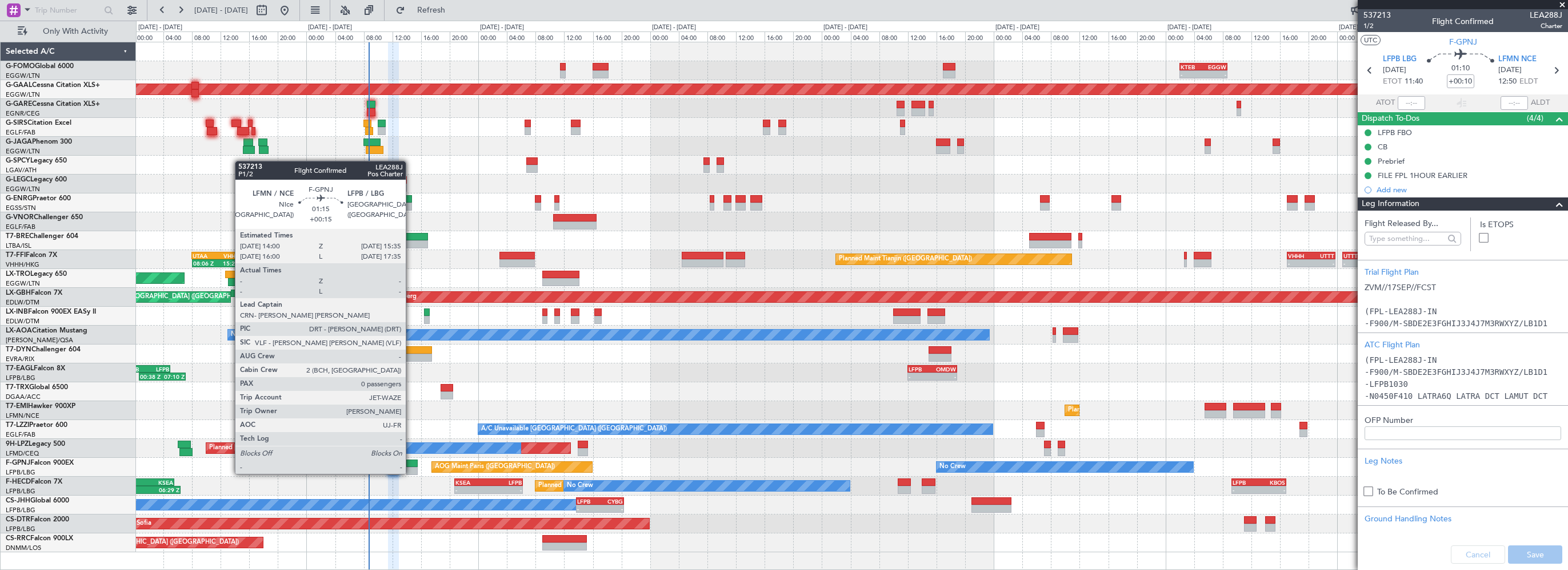
click at [411, 462] on div at bounding box center [412, 463] width 11 height 8
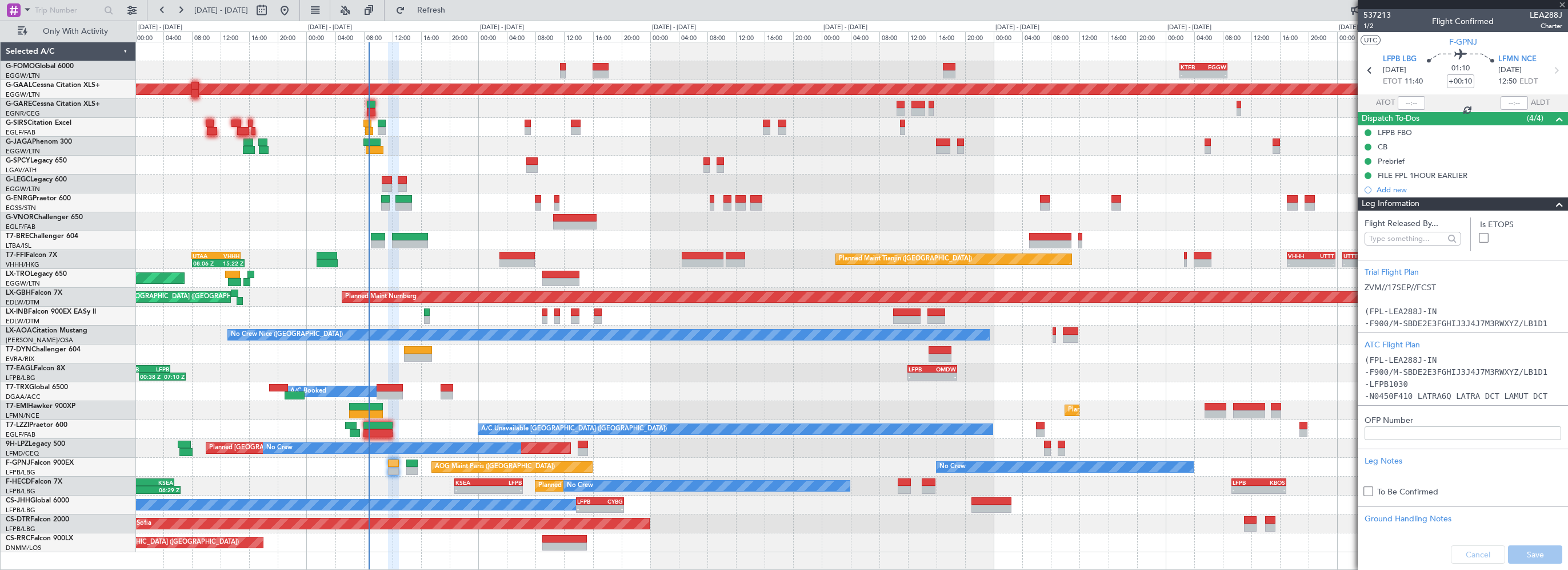
type input "+00:15"
type input "0"
click at [704, 364] on div "00:38 Z 07:10 Z KTEB 22:30 Z LFPB 05:00 Z - - LFPB 12:00 Z OMDW 18:55 Z Planned…" at bounding box center [852, 372] width 1432 height 19
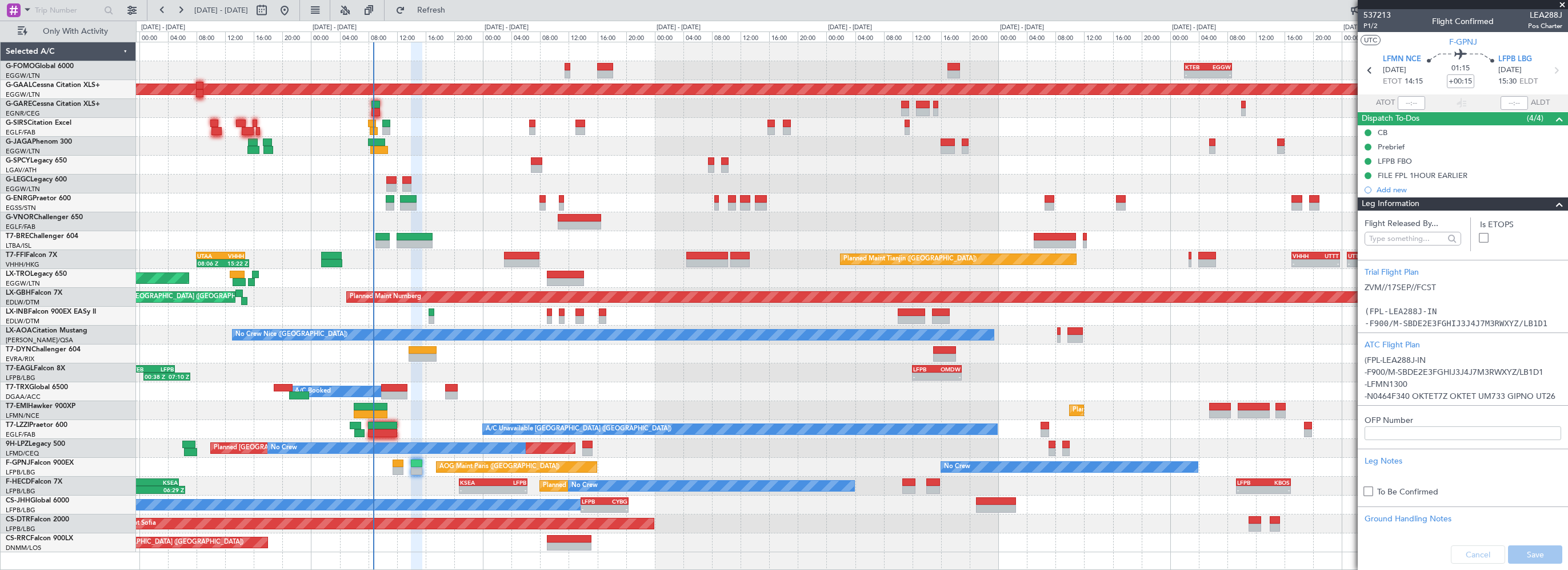
click at [1465, 553] on div "Cancel Save" at bounding box center [1462, 554] width 210 height 34
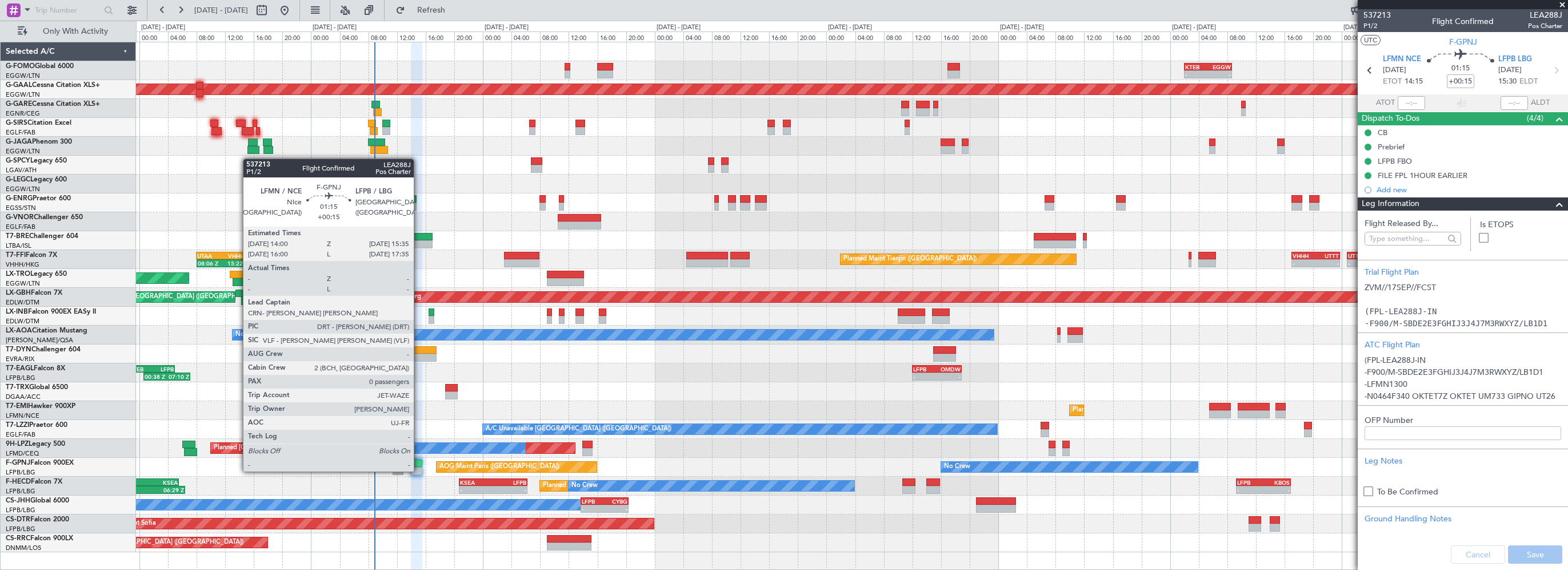
click at [419, 460] on div at bounding box center [416, 463] width 11 height 8
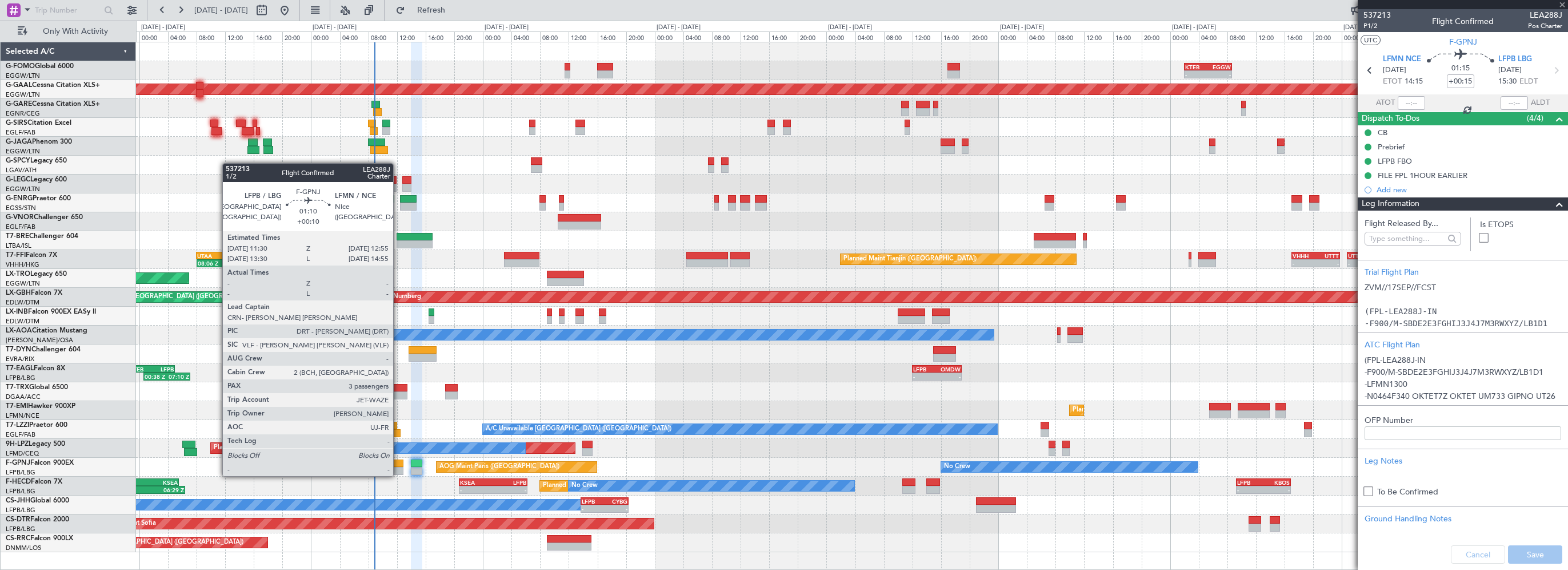
click at [398, 464] on div at bounding box center [398, 463] width 10 height 8
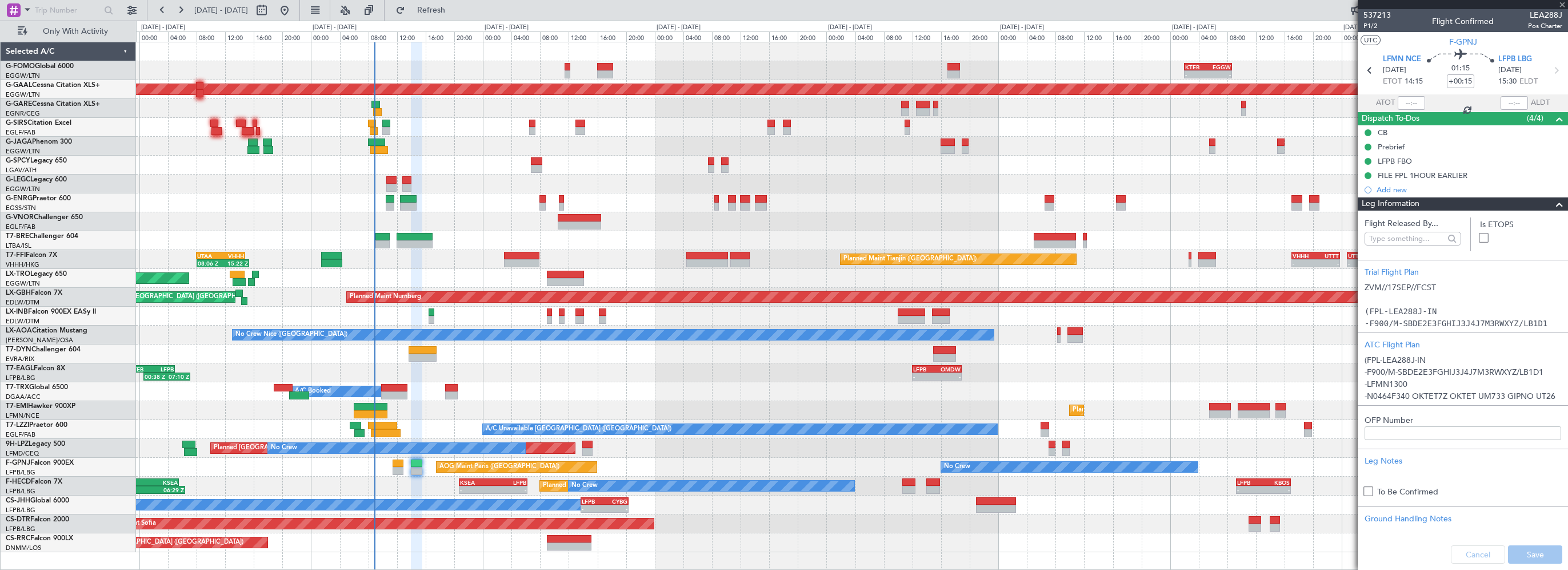
type input "+00:10"
type input "3"
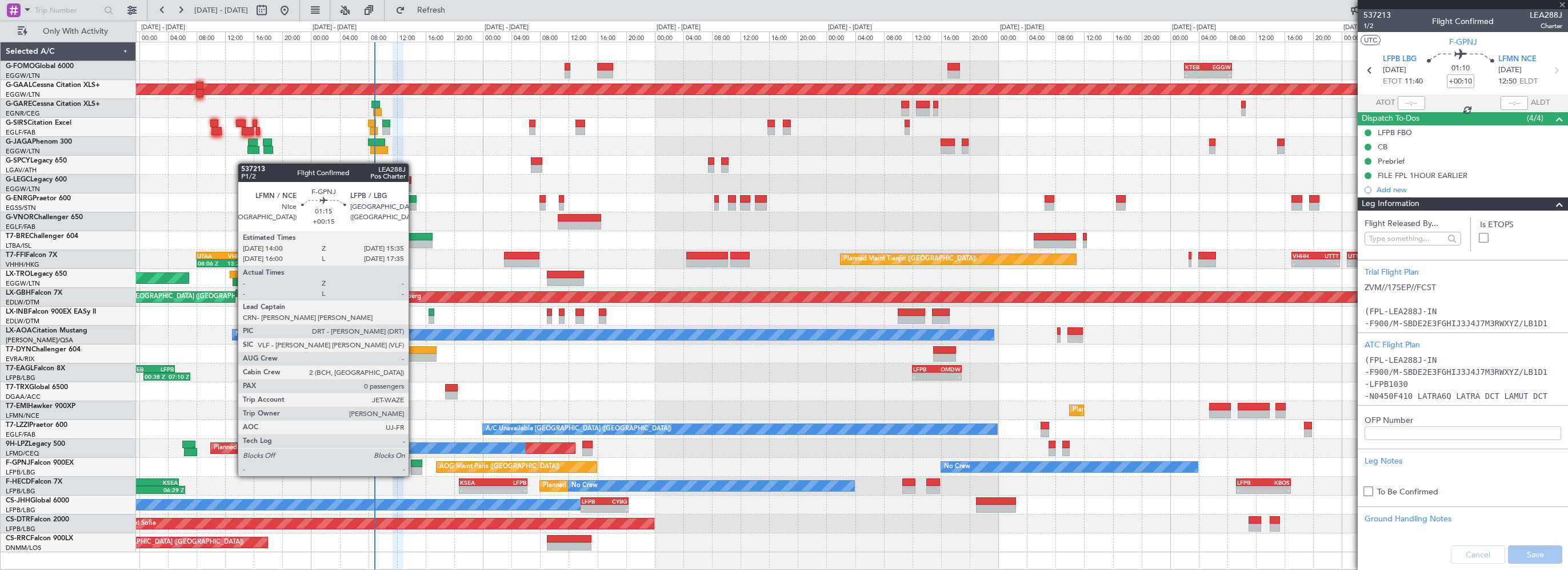
click at [417, 464] on div at bounding box center [416, 463] width 11 height 8
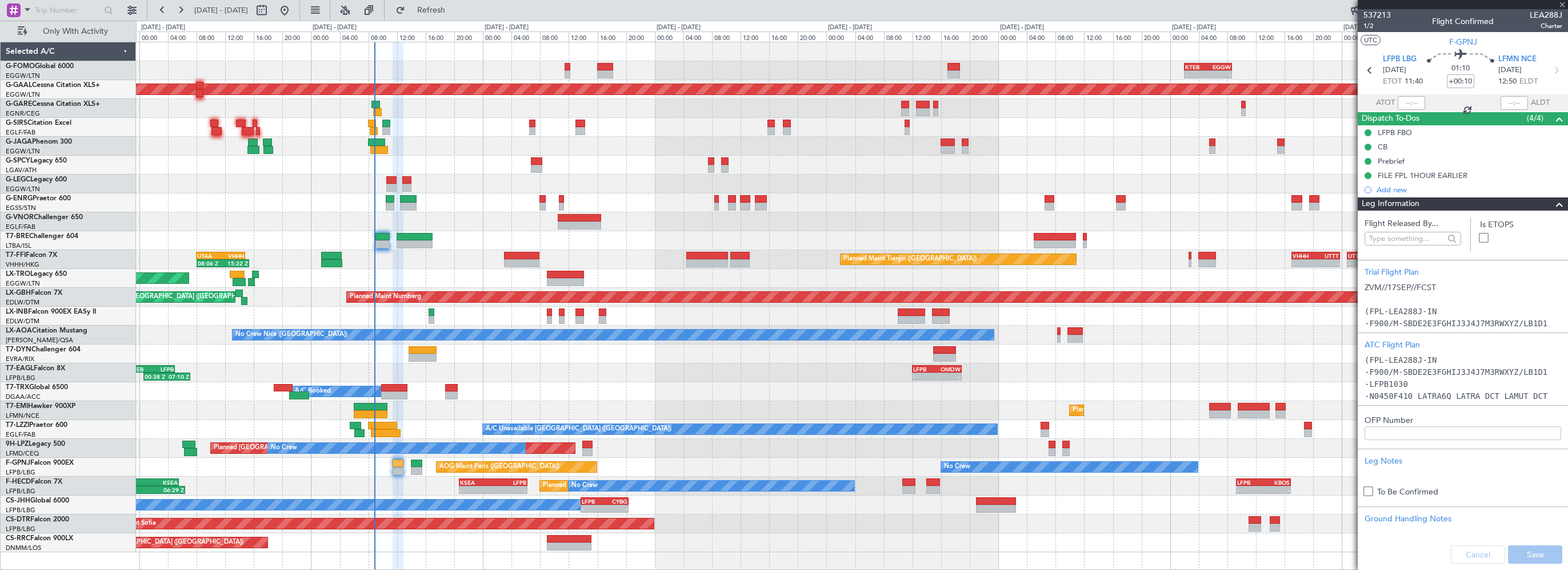
type input "+00:15"
type input "0"
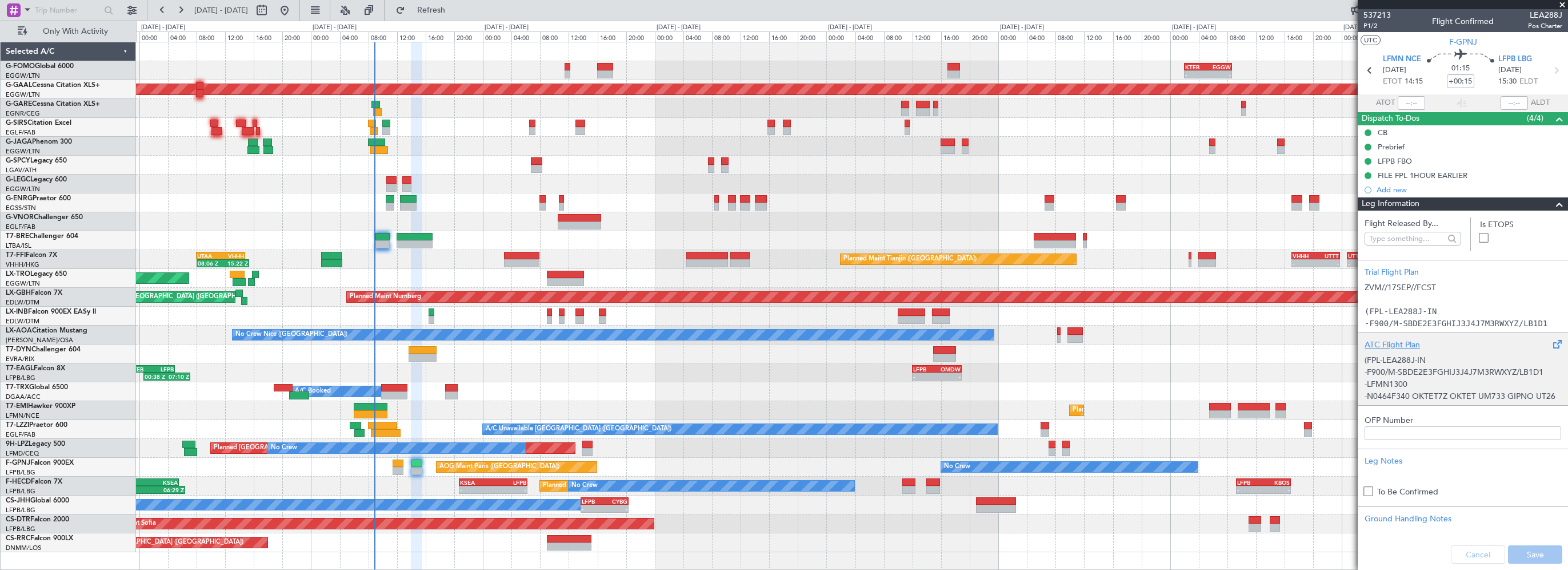
click at [1400, 340] on div "ATC Flight Plan" at bounding box center [1463, 345] width 197 height 12
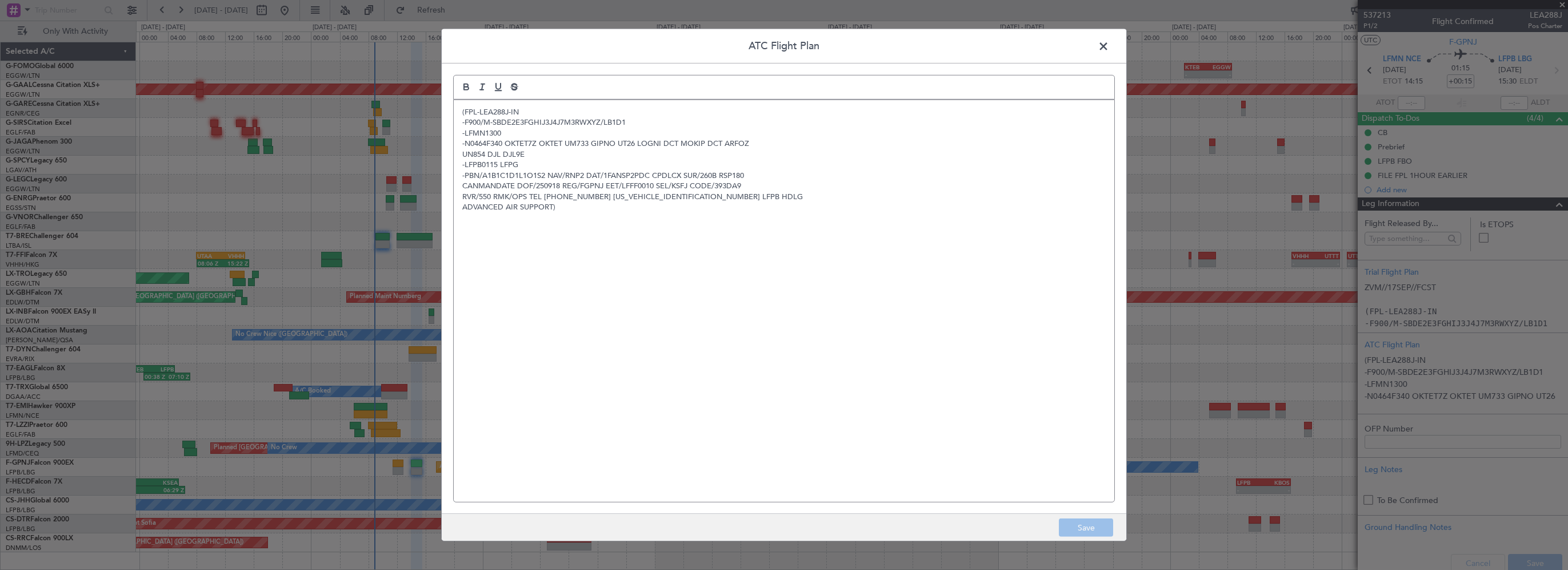
click at [872, 261] on div "(FPL-LEA288J-IN -F900/M-SBDE2E3FGHIJ3J4J7M3RWXYZ/LB1D1 -LFMN1300 -N0464F340 OKT…" at bounding box center [784, 301] width 661 height 401
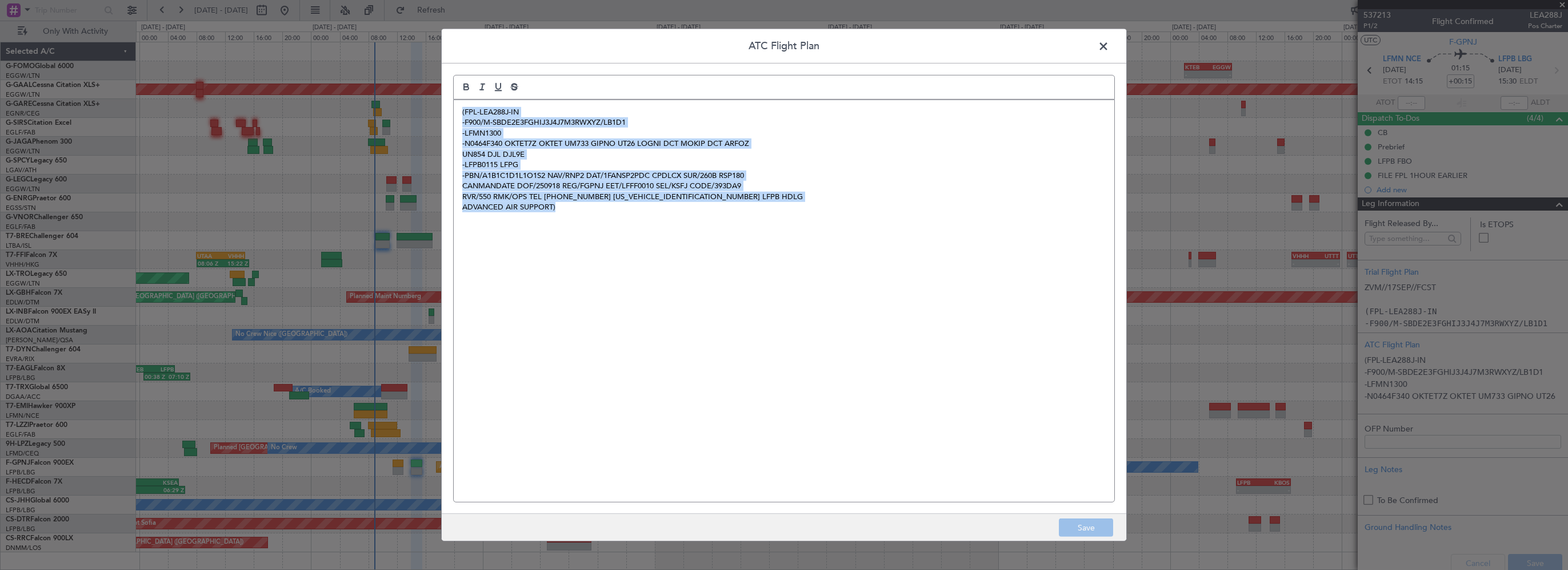
drag, startPoint x: 582, startPoint y: 206, endPoint x: 454, endPoint y: 108, distance: 161.2
click at [454, 108] on div "(FPL-LEA288J-IN -F900/M-SBDE2E3FGHIJ3J4J7M3RWXYZ/LB1D1 -LFMN1300 -N0464F340 OKT…" at bounding box center [784, 301] width 661 height 401
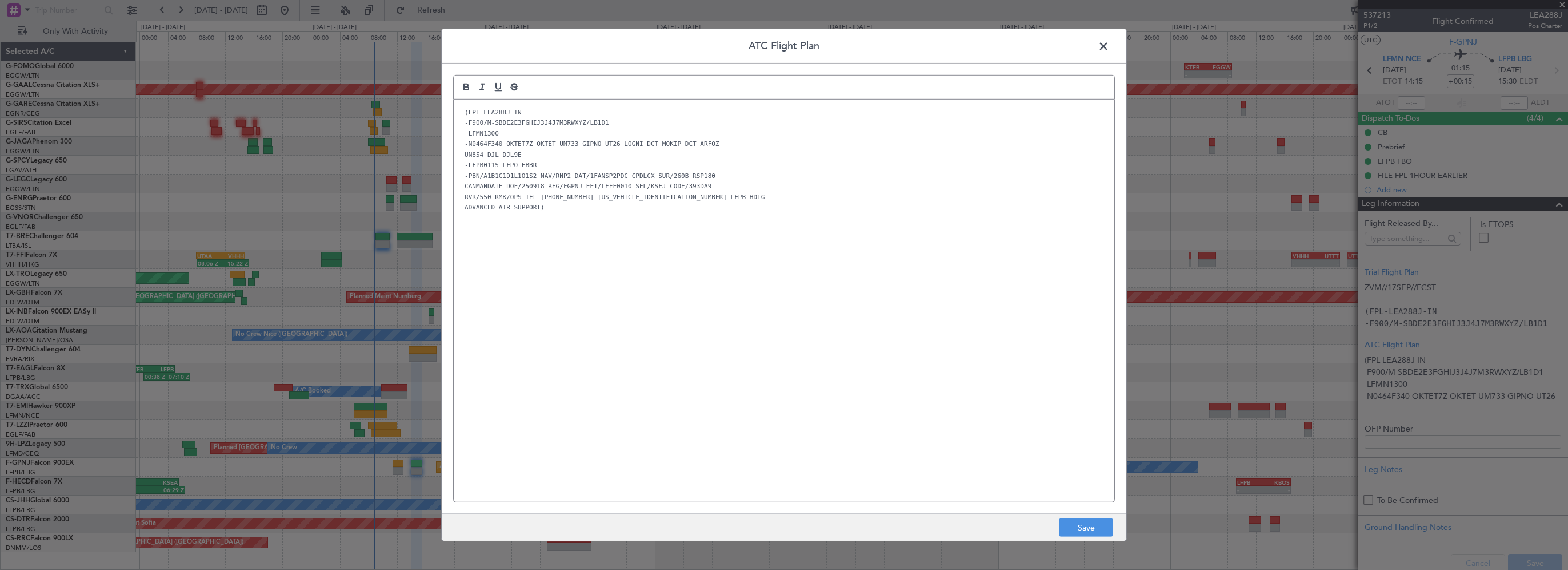
drag, startPoint x: 719, startPoint y: 342, endPoint x: 722, endPoint y: 336, distance: 6.7
click at [719, 340] on div "(FPL-LEA288J-IN -F900/M-SBDE2E3FGHIJ3J4J7M3RWXYZ/LB1D1 -LFMN1300 -N0464F340 OKT…" at bounding box center [784, 301] width 661 height 401
click at [1075, 530] on button "Save" at bounding box center [1086, 527] width 55 height 18
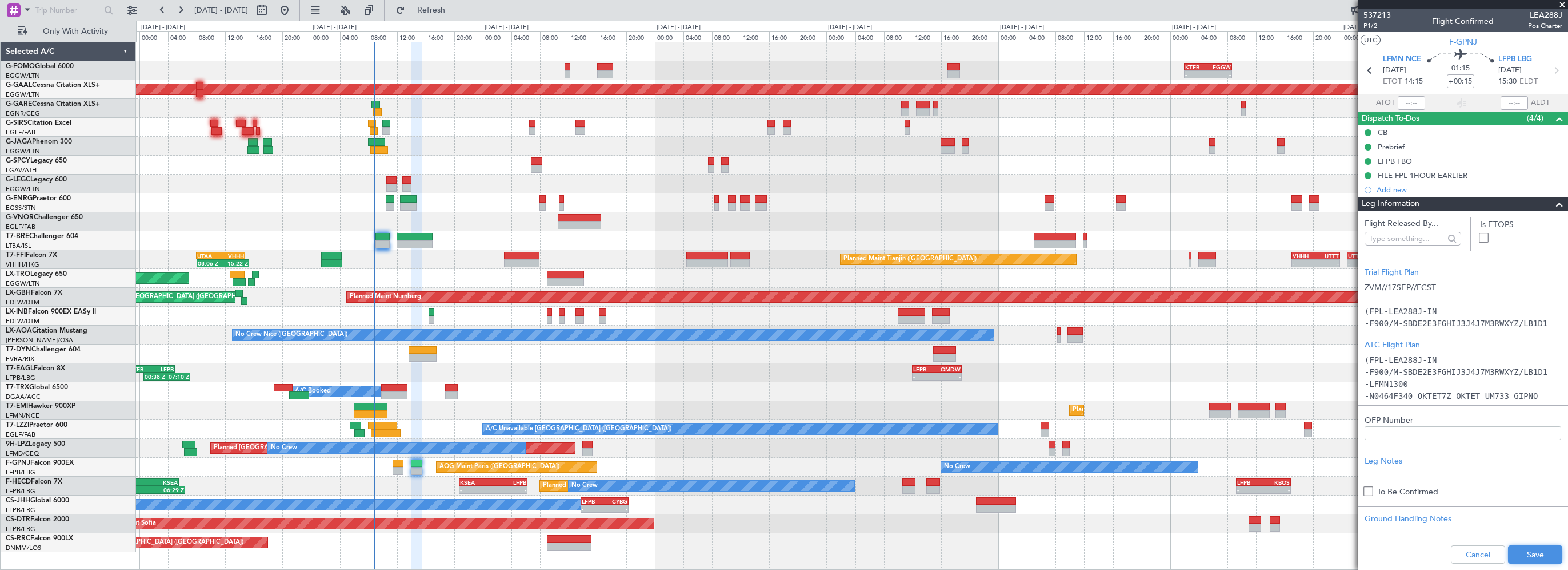
click at [1512, 551] on button "Save" at bounding box center [1535, 554] width 55 height 18
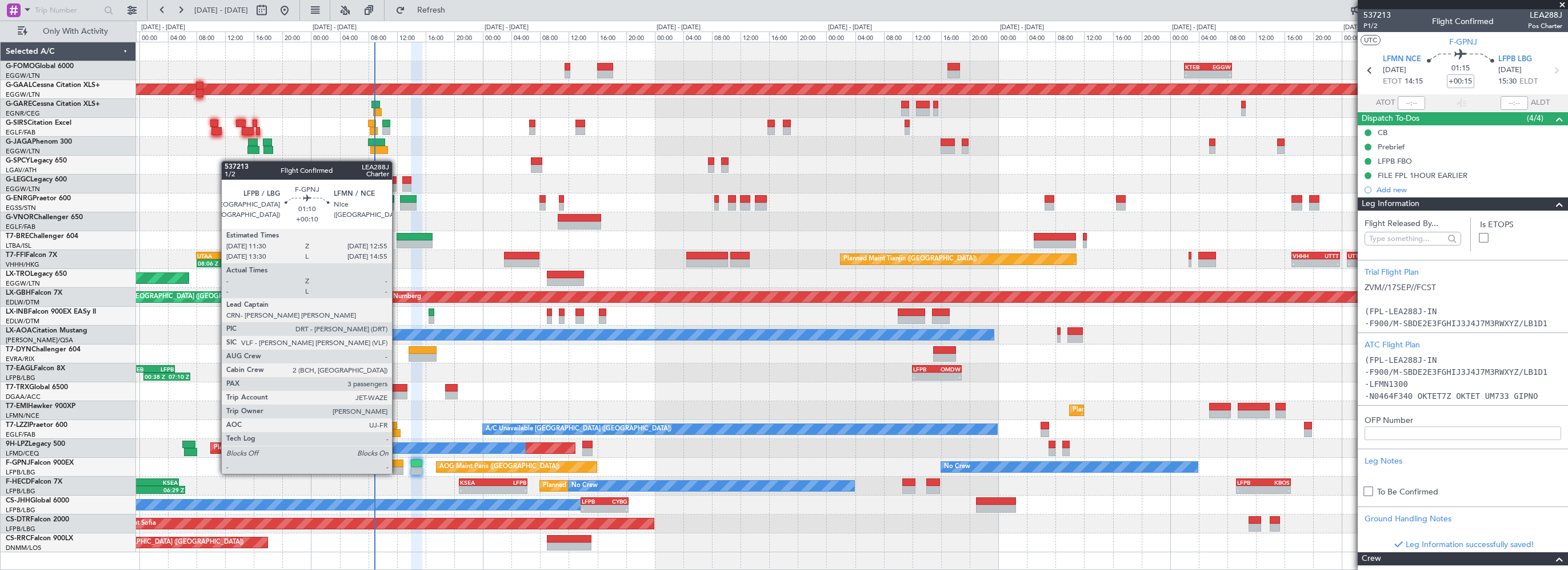
click at [397, 462] on div at bounding box center [398, 463] width 10 height 8
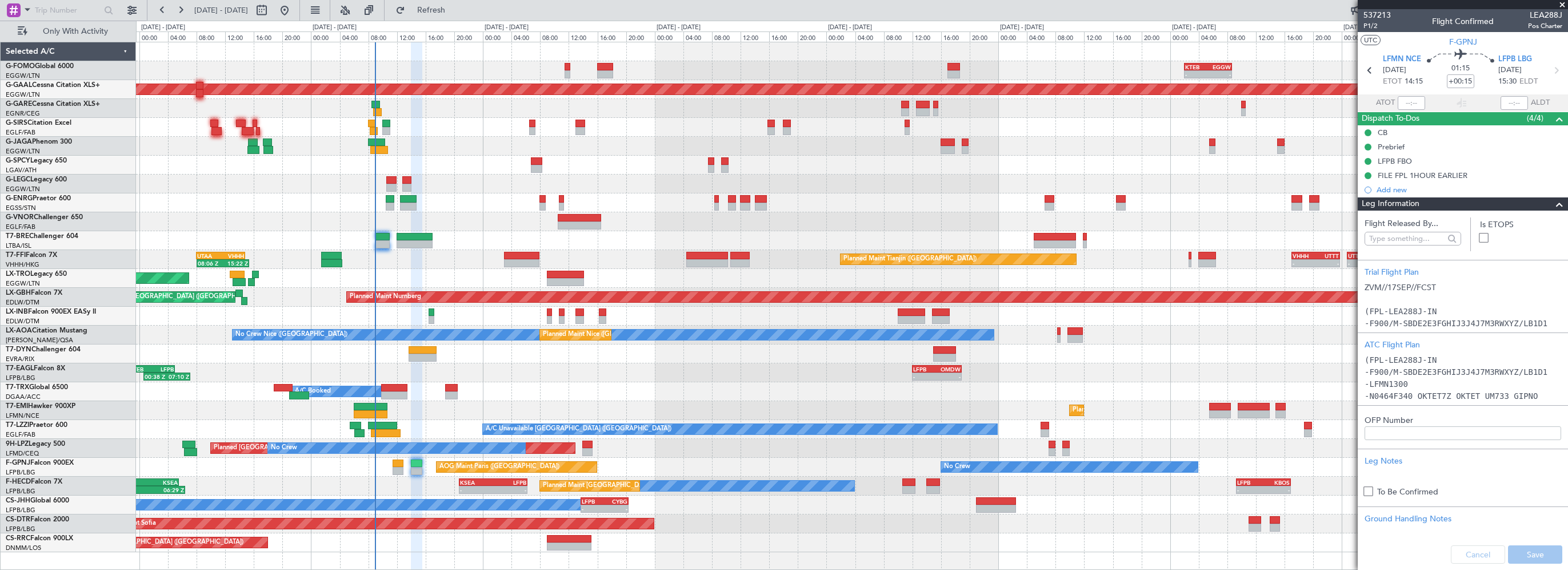
click at [533, 380] on div "00:38 Z 07:10 Z KTEB 22:30 Z LFPB 05:00 Z - - LFPB 12:00 Z OMDW 18:55 Z Planned…" at bounding box center [852, 372] width 1432 height 19
click at [393, 467] on div at bounding box center [398, 470] width 10 height 8
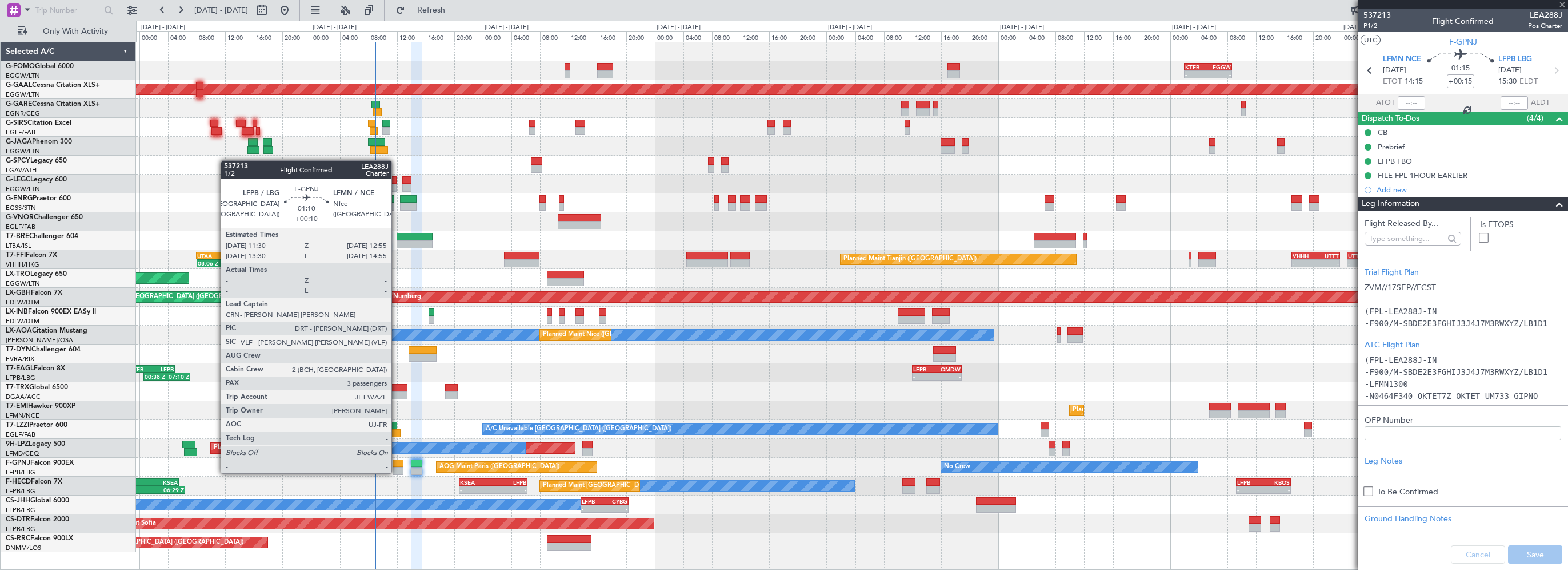
click at [397, 461] on div at bounding box center [398, 463] width 10 height 8
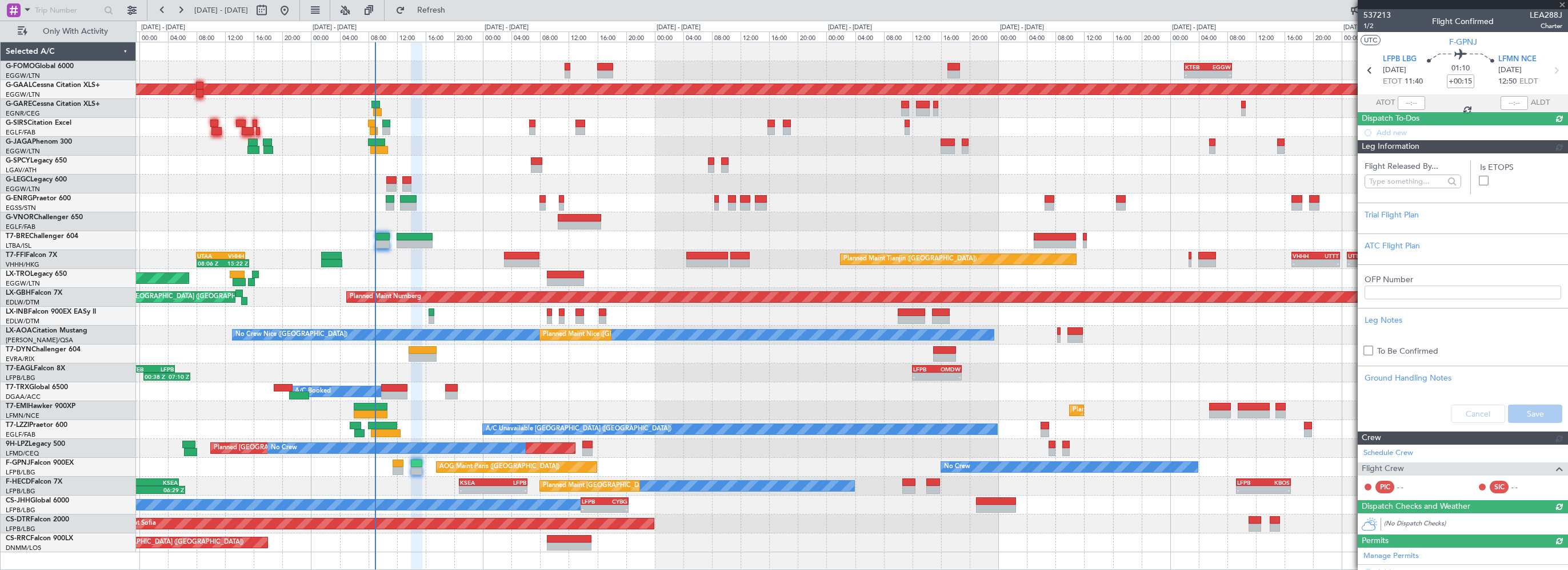
type input "+00:10"
type input "3"
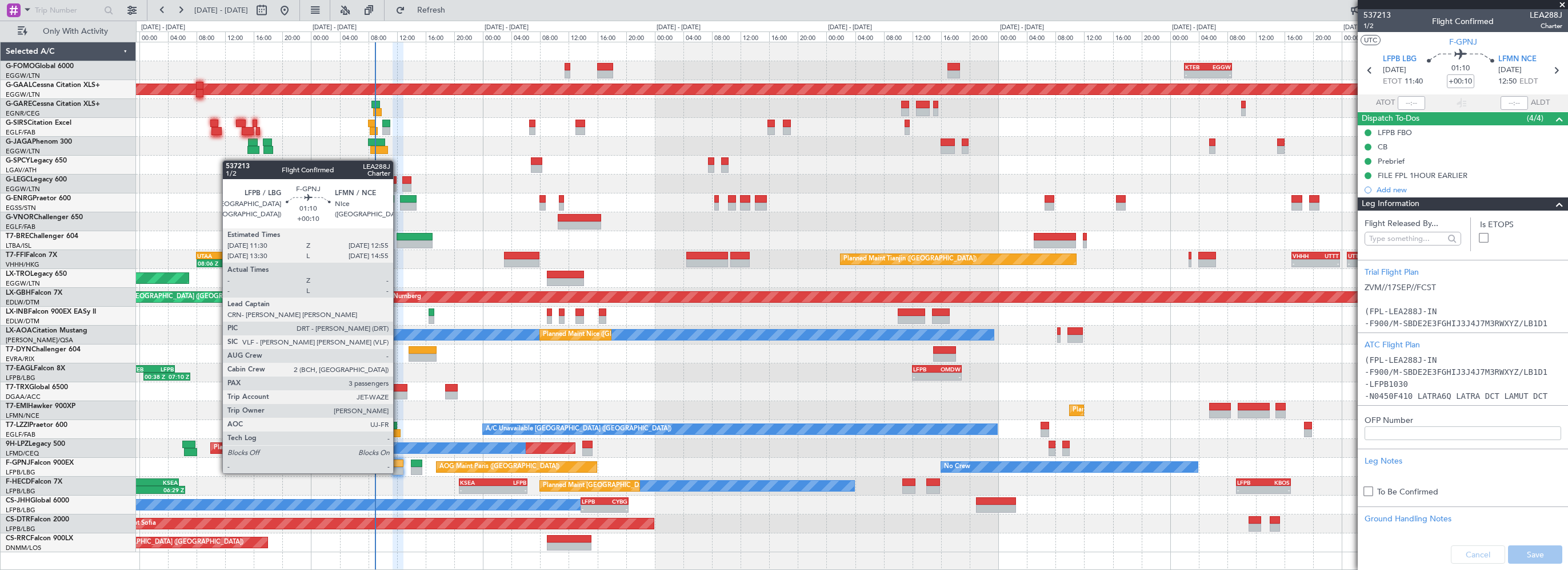
click at [398, 461] on div at bounding box center [398, 463] width 10 height 8
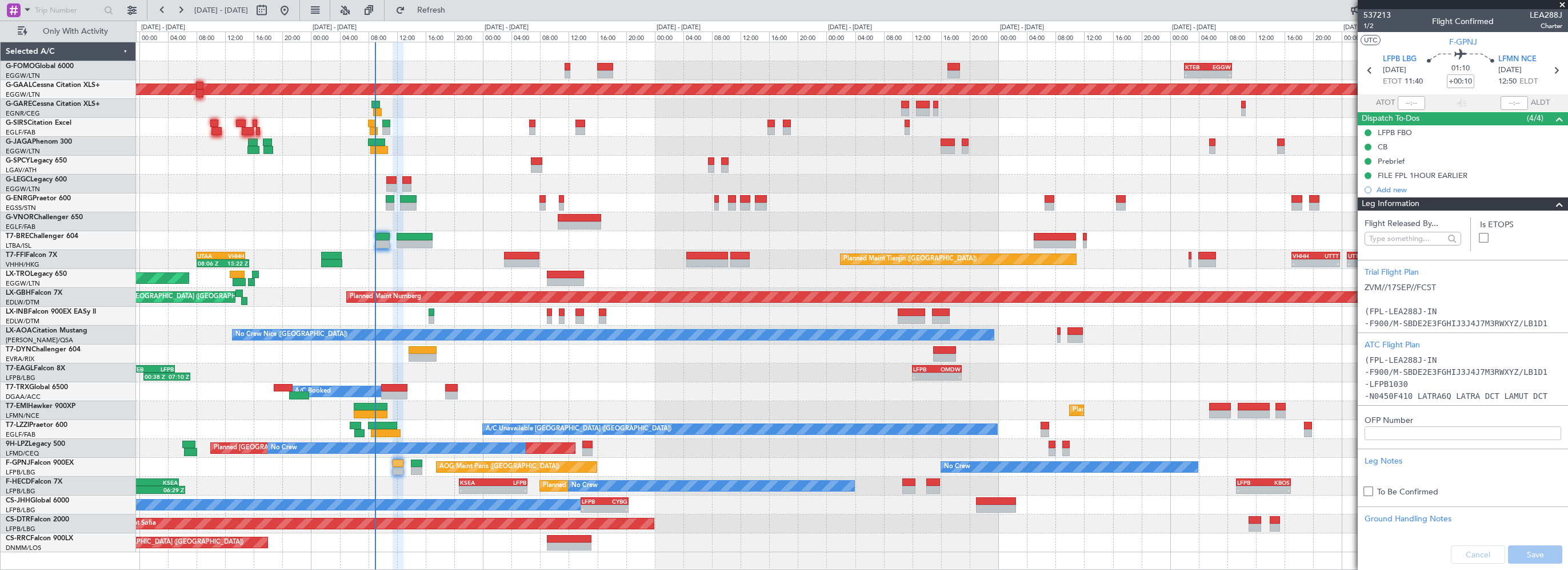
click at [1553, 200] on span at bounding box center [1560, 204] width 13 height 13
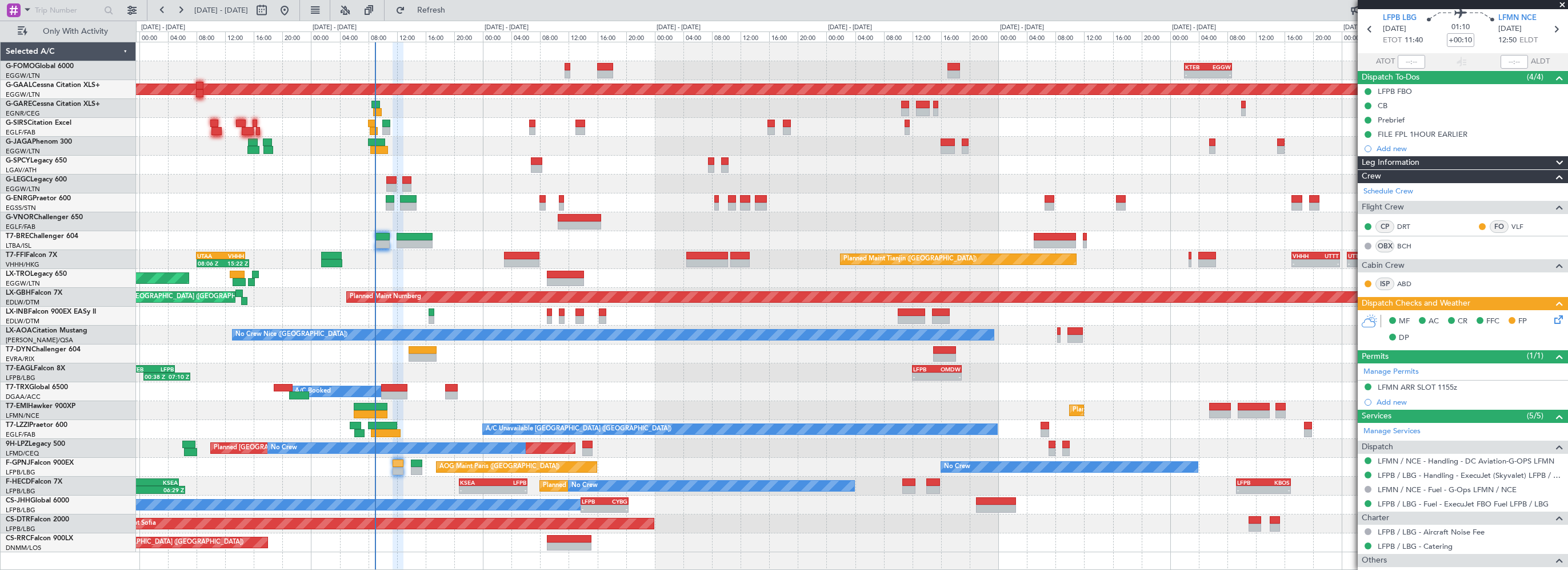
scroll to position [57, 0]
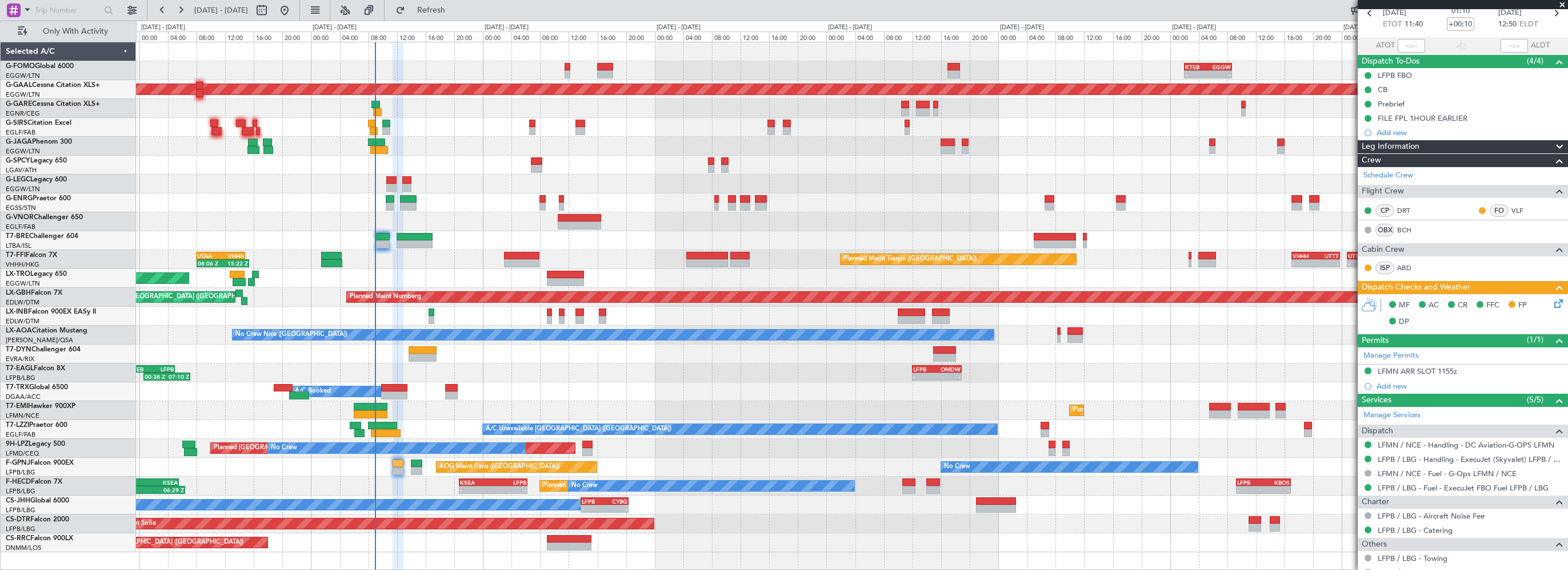
click at [1552, 306] on icon at bounding box center [1557, 301] width 9 height 9
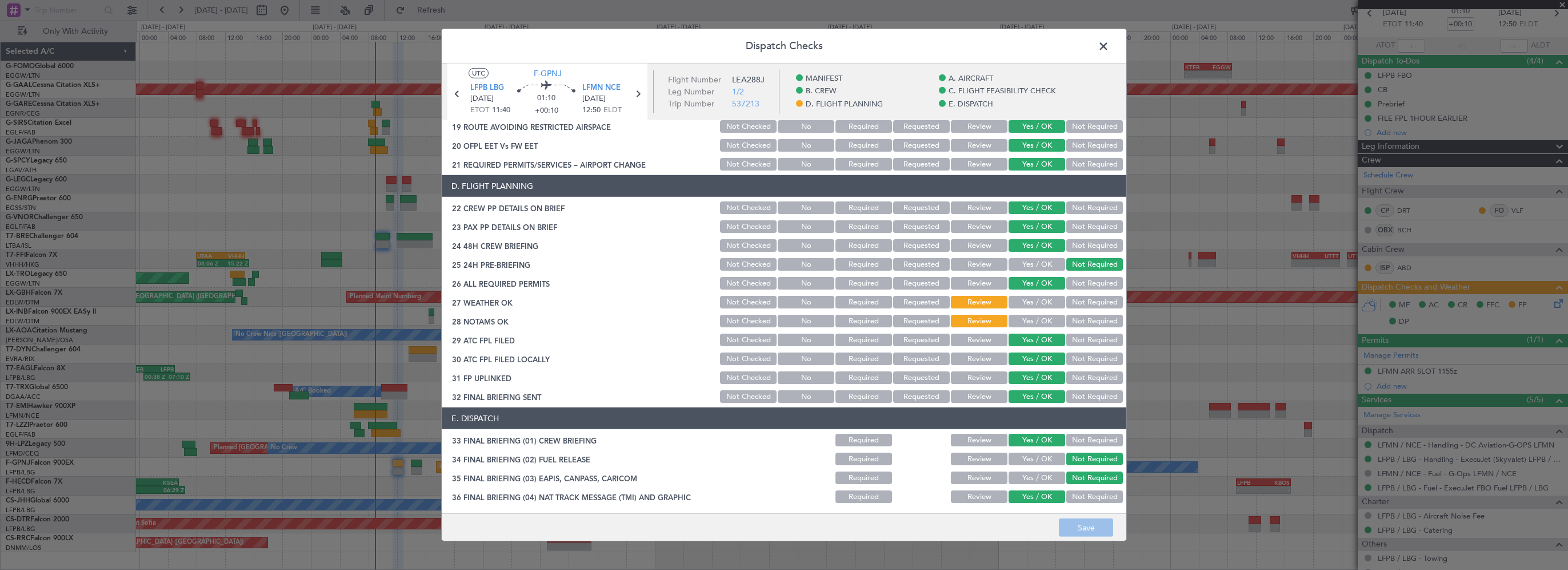
scroll to position [515, 0]
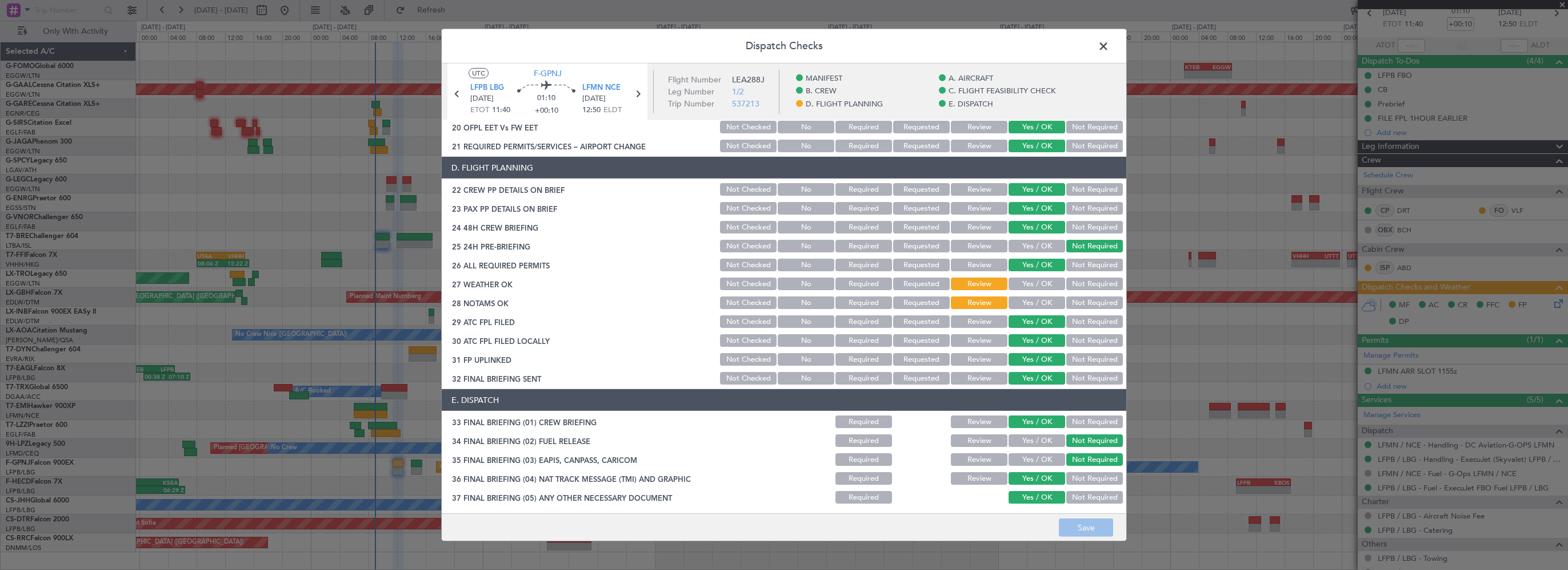
drag, startPoint x: 1034, startPoint y: 279, endPoint x: 1023, endPoint y: 301, distance: 24.6
click at [1034, 279] on button "Yes / OK" at bounding box center [1037, 283] width 57 height 13
click at [1021, 303] on button "Yes / OK" at bounding box center [1037, 303] width 57 height 13
click at [1099, 531] on button "Save" at bounding box center [1086, 527] width 55 height 18
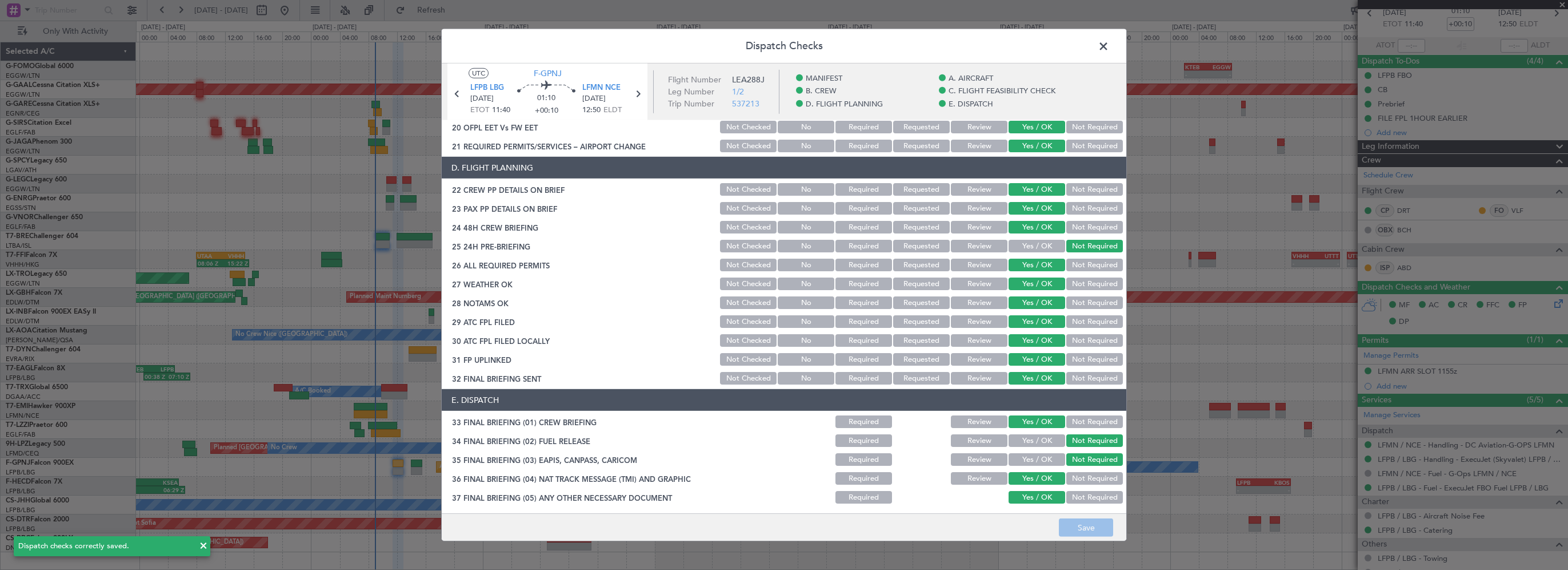
click at [1109, 46] on span at bounding box center [1109, 49] width 0 height 23
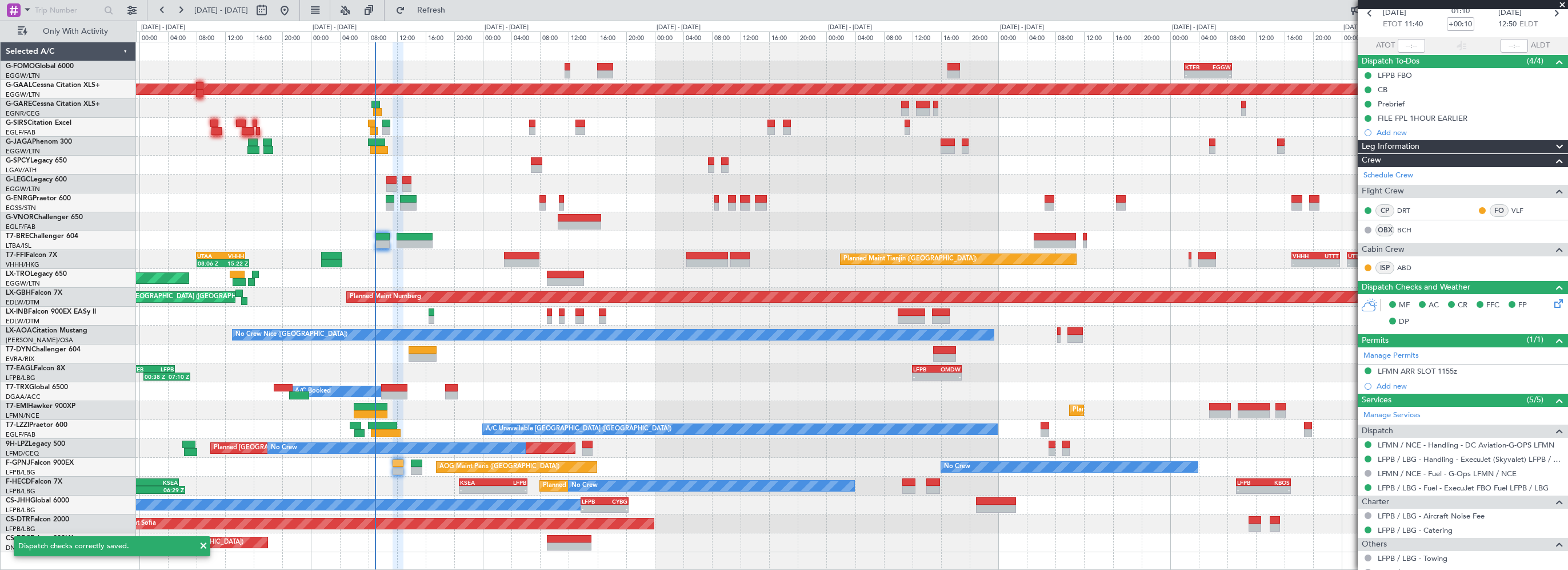
click at [1058, 133] on div at bounding box center [852, 127] width 1432 height 19
click at [456, 6] on span "Refresh" at bounding box center [431, 10] width 48 height 8
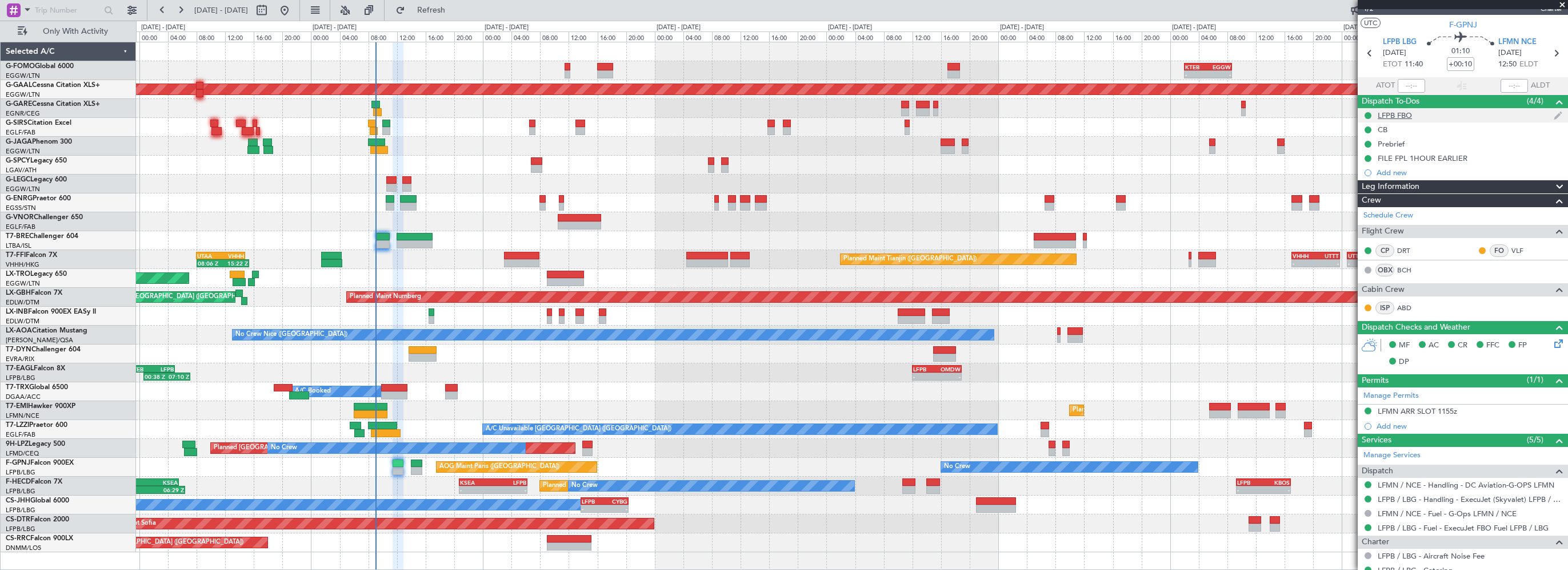
scroll to position [0, 0]
